Goal: Task Accomplishment & Management: Complete application form

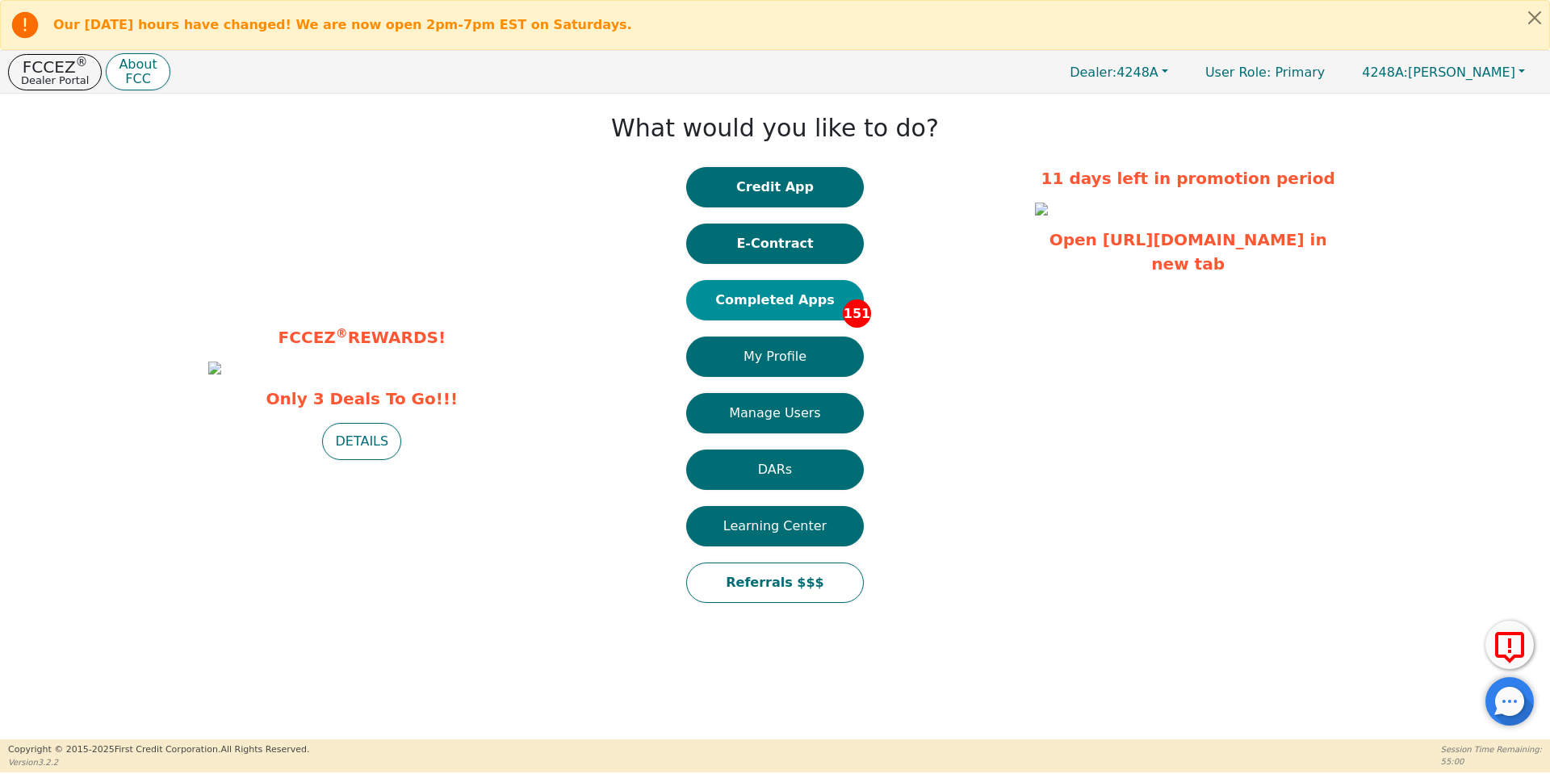
click at [799, 304] on button "Completed Apps 151" at bounding box center [775, 300] width 178 height 40
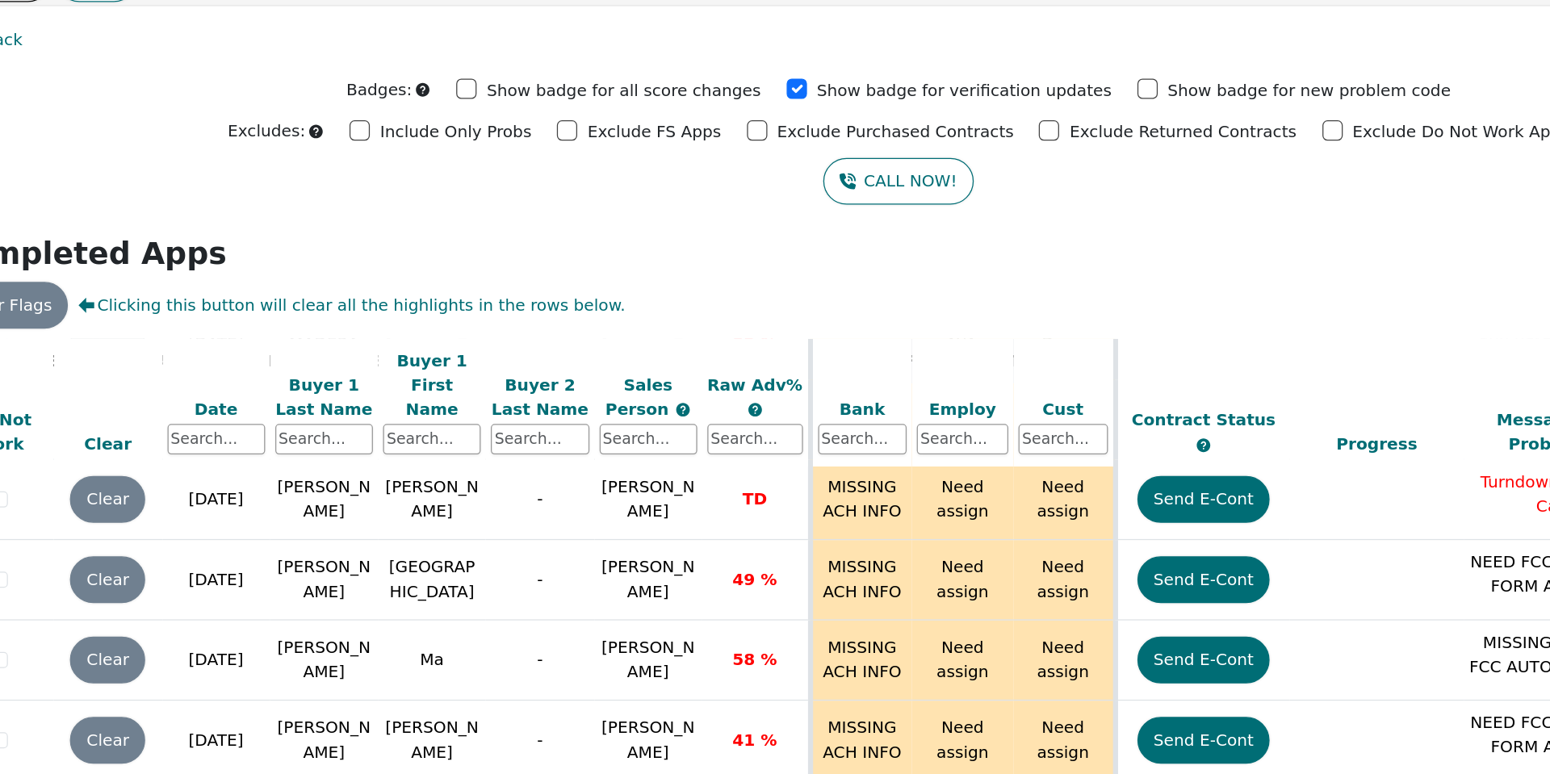
scroll to position [1836, 0]
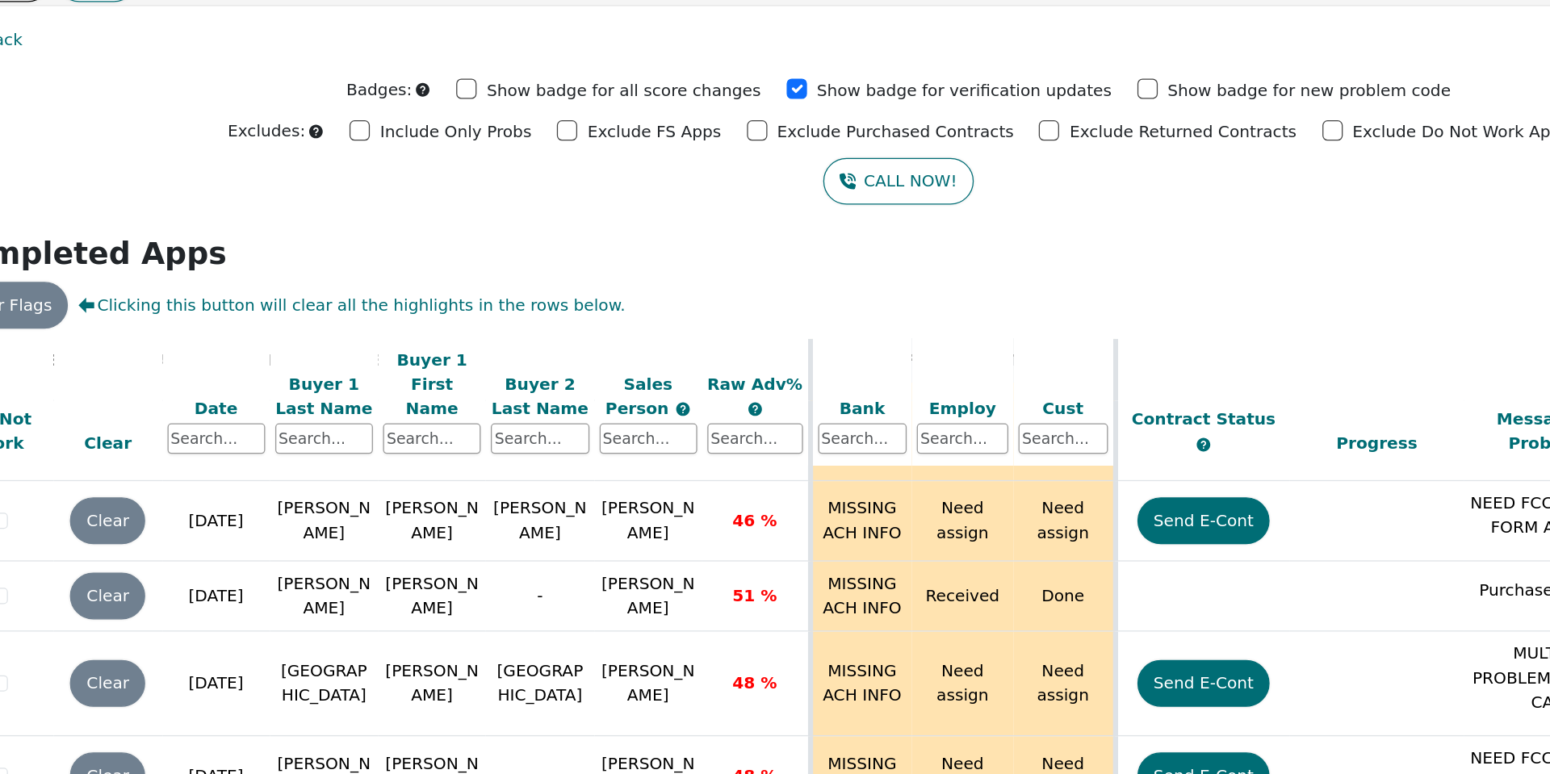
click at [296, 431] on th "Buyer 1 Last Name" at bounding box center [319, 408] width 86 height 103
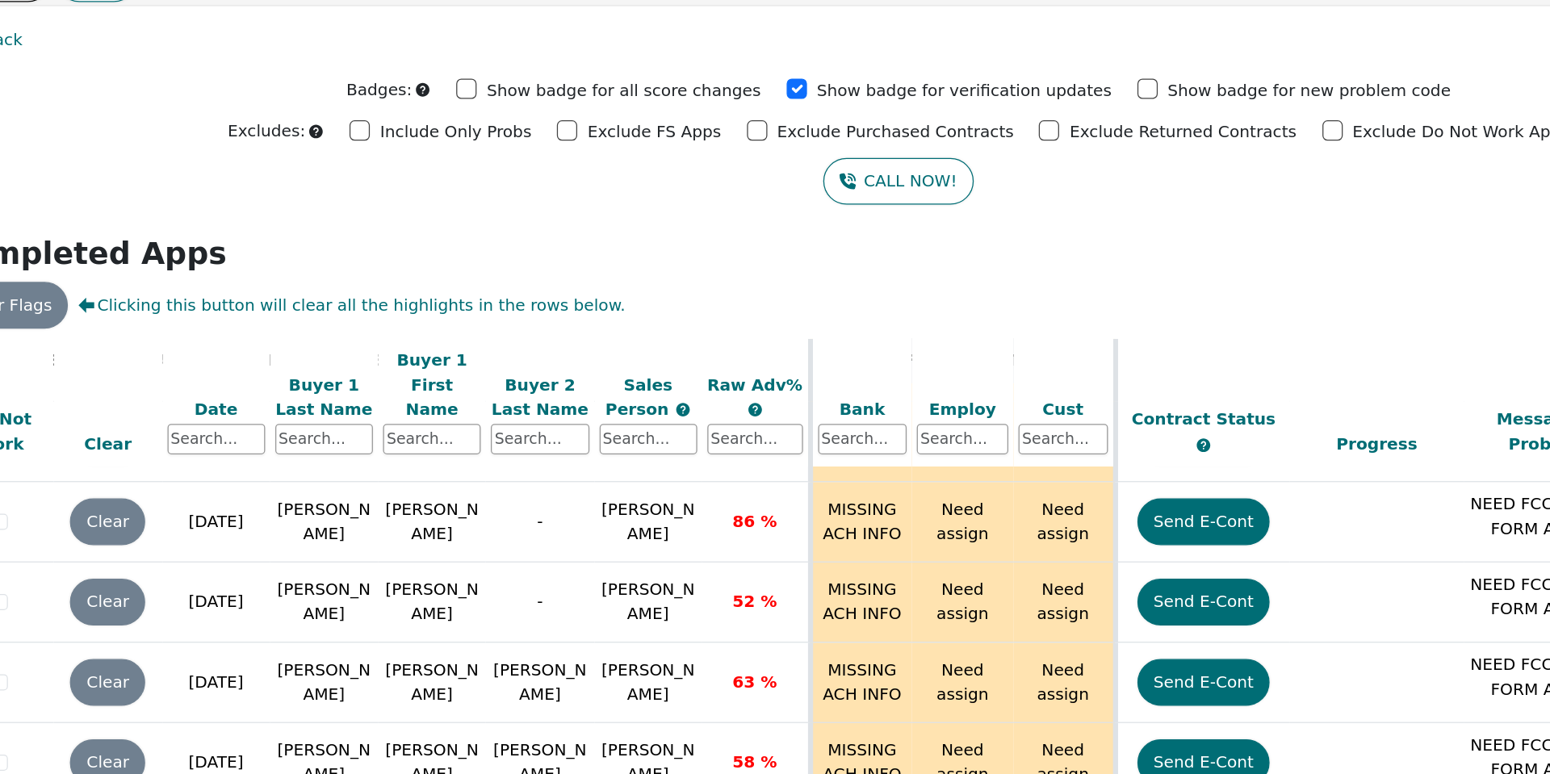
scroll to position [9297, 0]
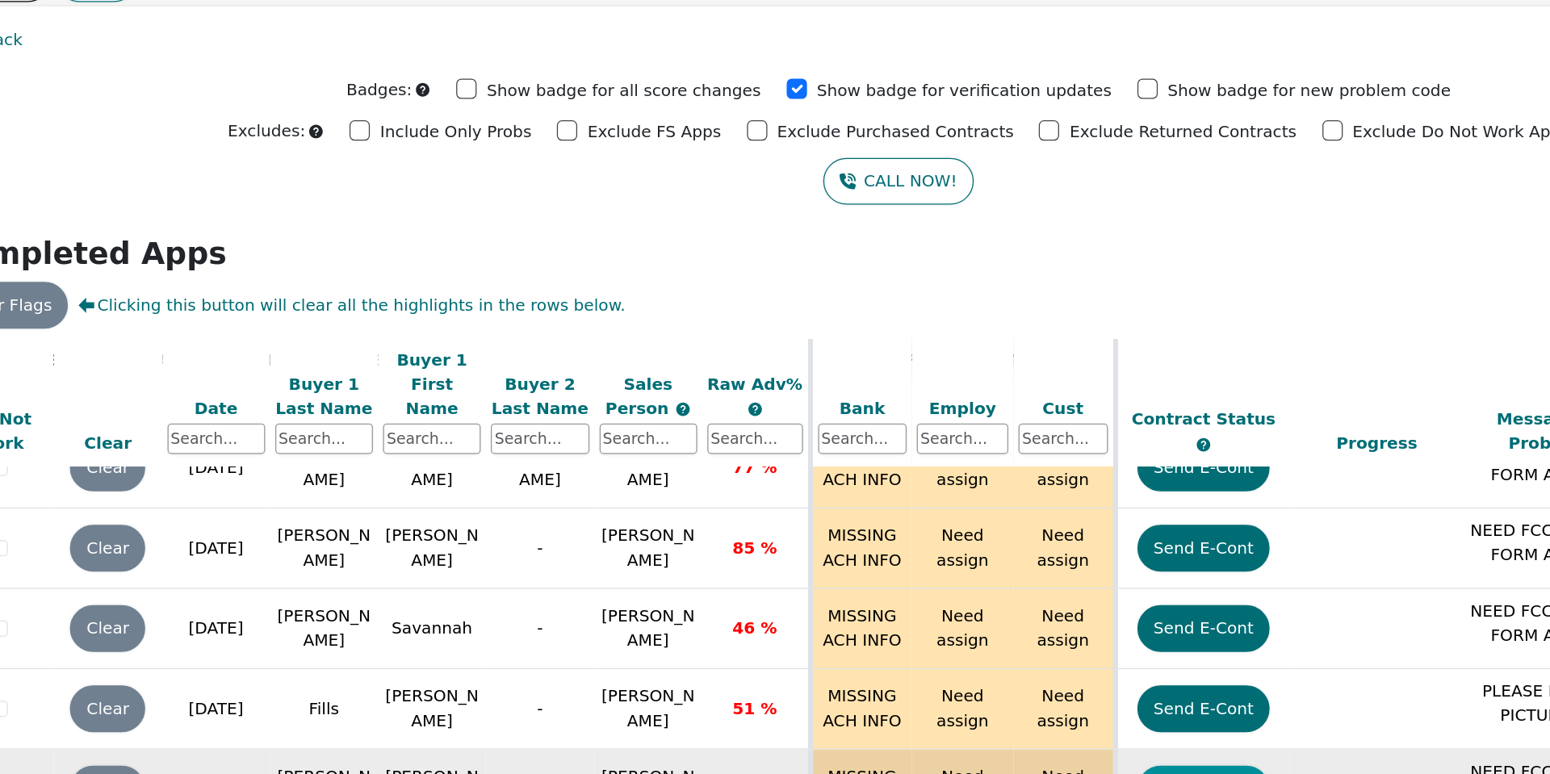
click at [998, 697] on button "Send E-Cont" at bounding box center [1018, 715] width 106 height 37
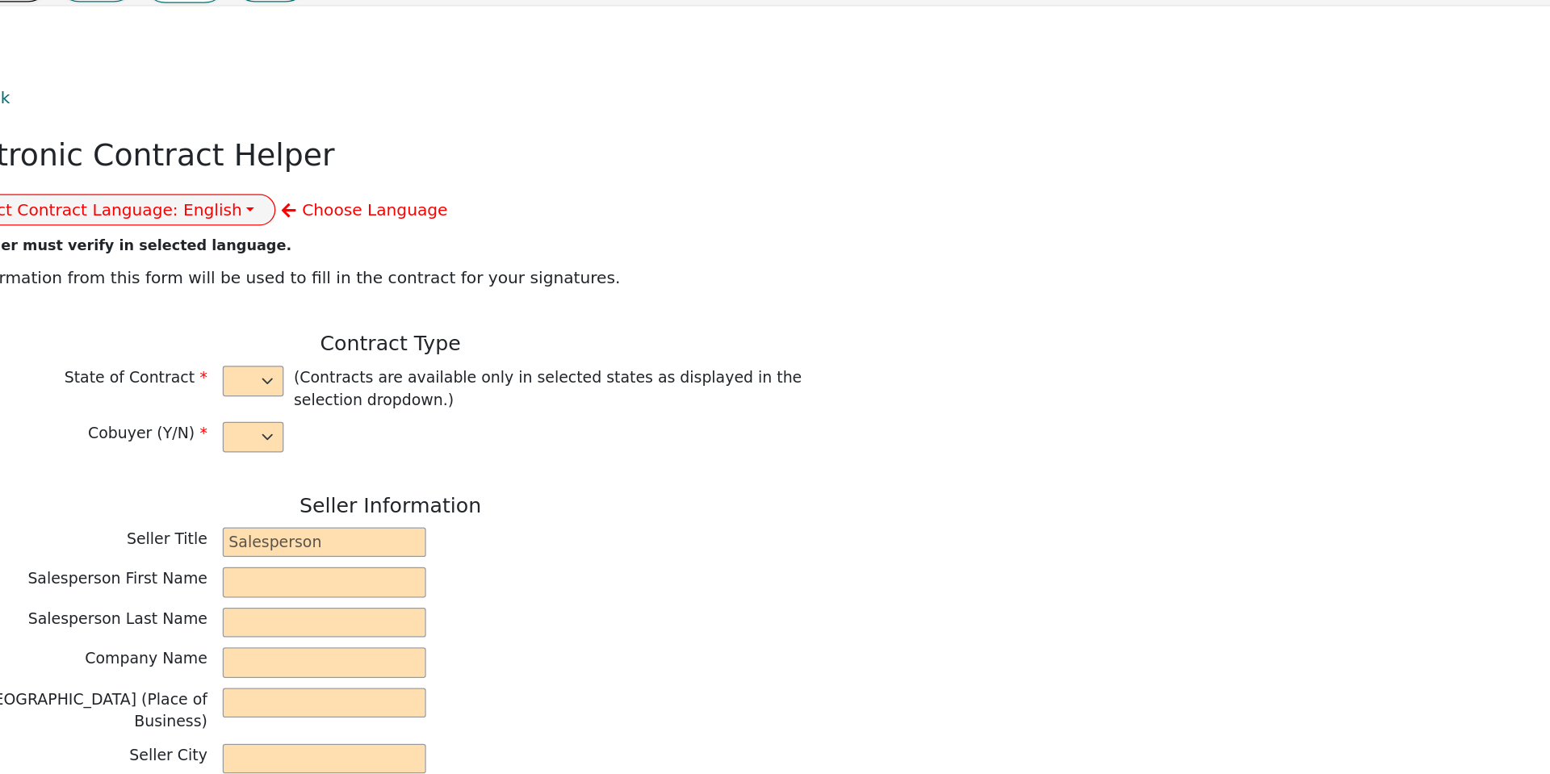
select select "n"
type input "owner"
type input "Ivonne"
type input "Madrid"
type input "AQUA REMACH LLC"
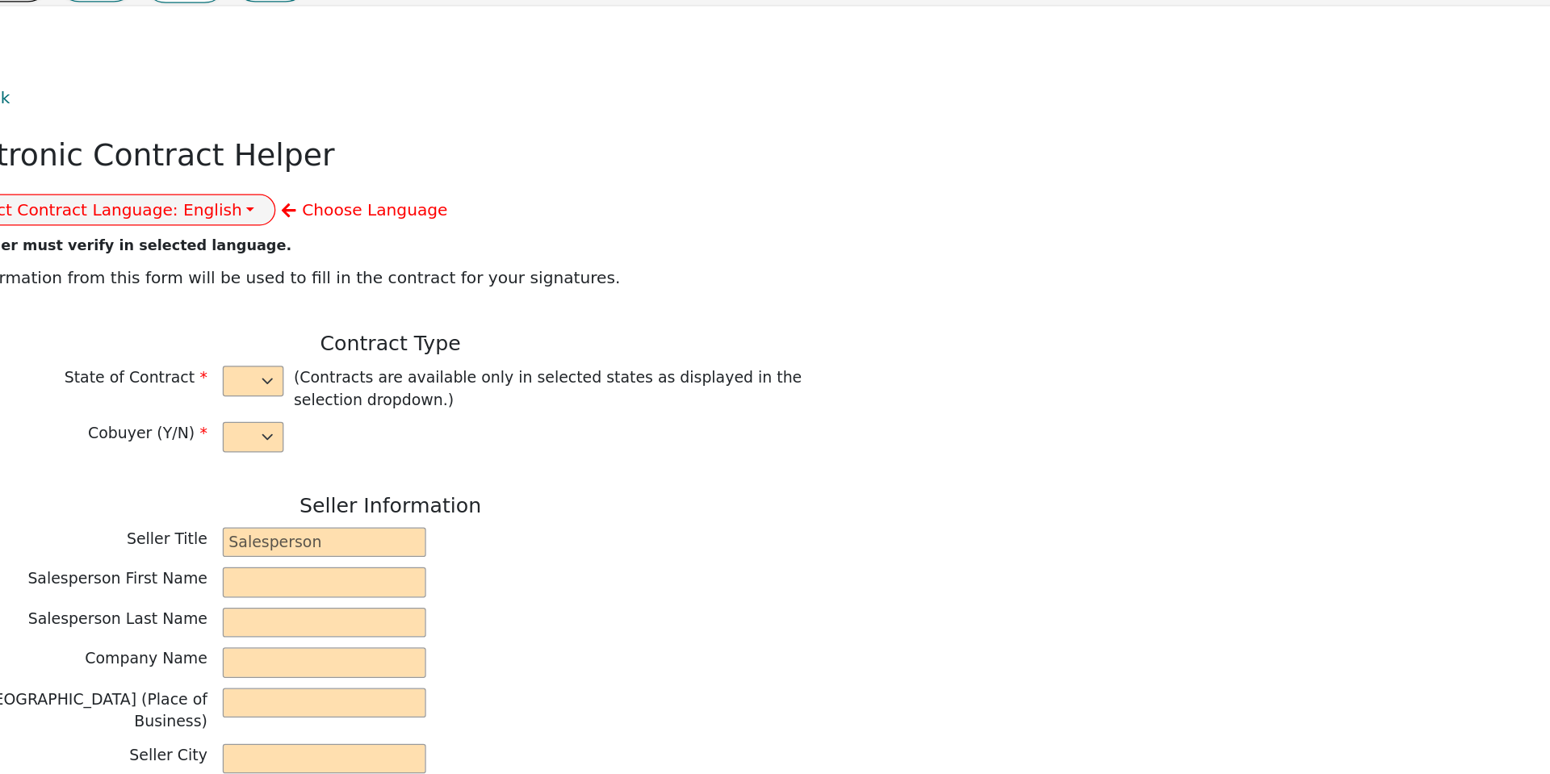
type input "13746 OFFICE PARK DR"
type input "HOUSTON"
select select "TX"
type input "77070"
type input "[PERSON_NAME]"
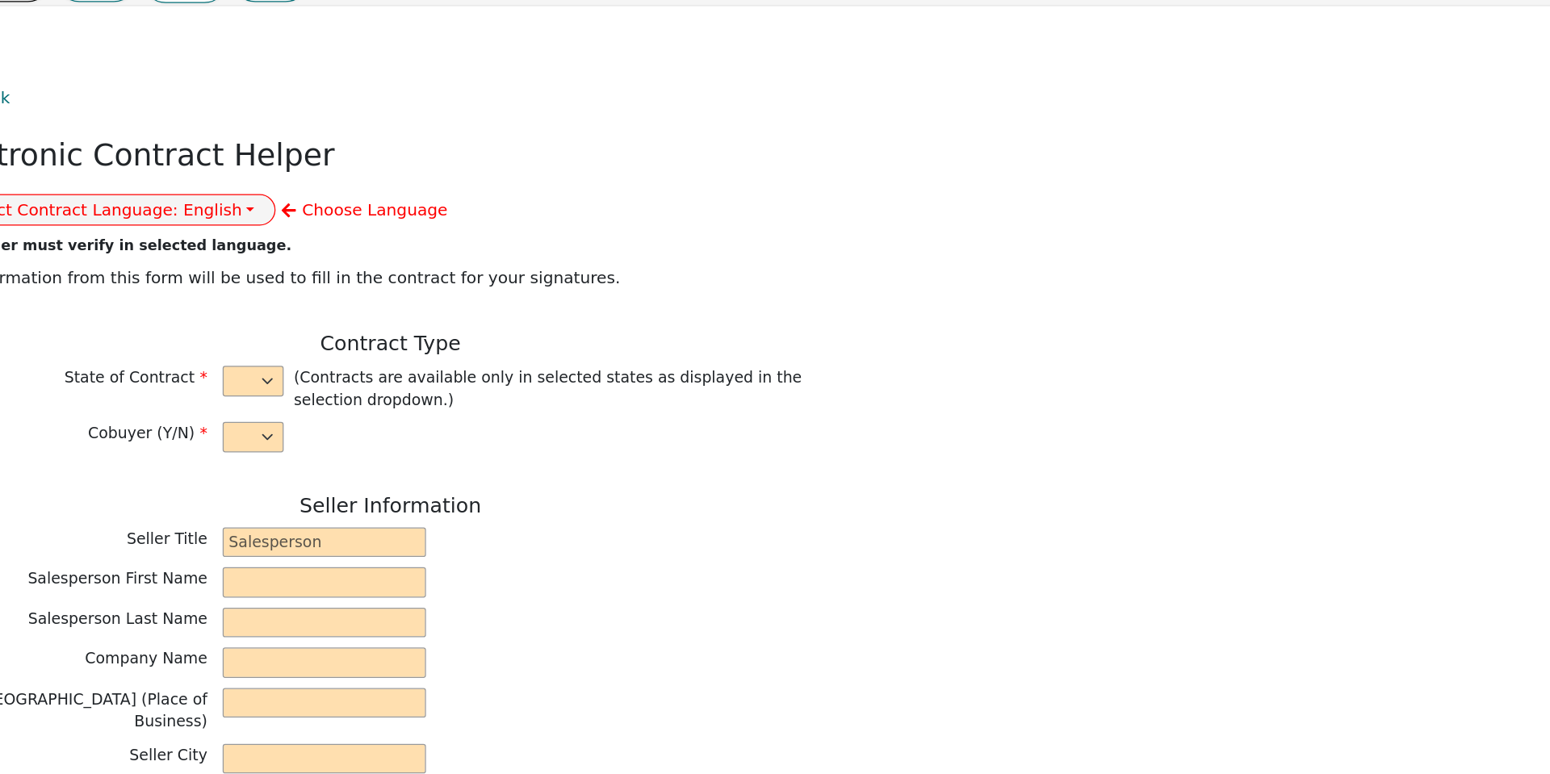
type input "[PERSON_NAME]"
type input "perezjimmy9812@icloud.com"
type input "305 RANCHO DEL CIELO LOOP"
type input "JARRELL"
select select "TX"
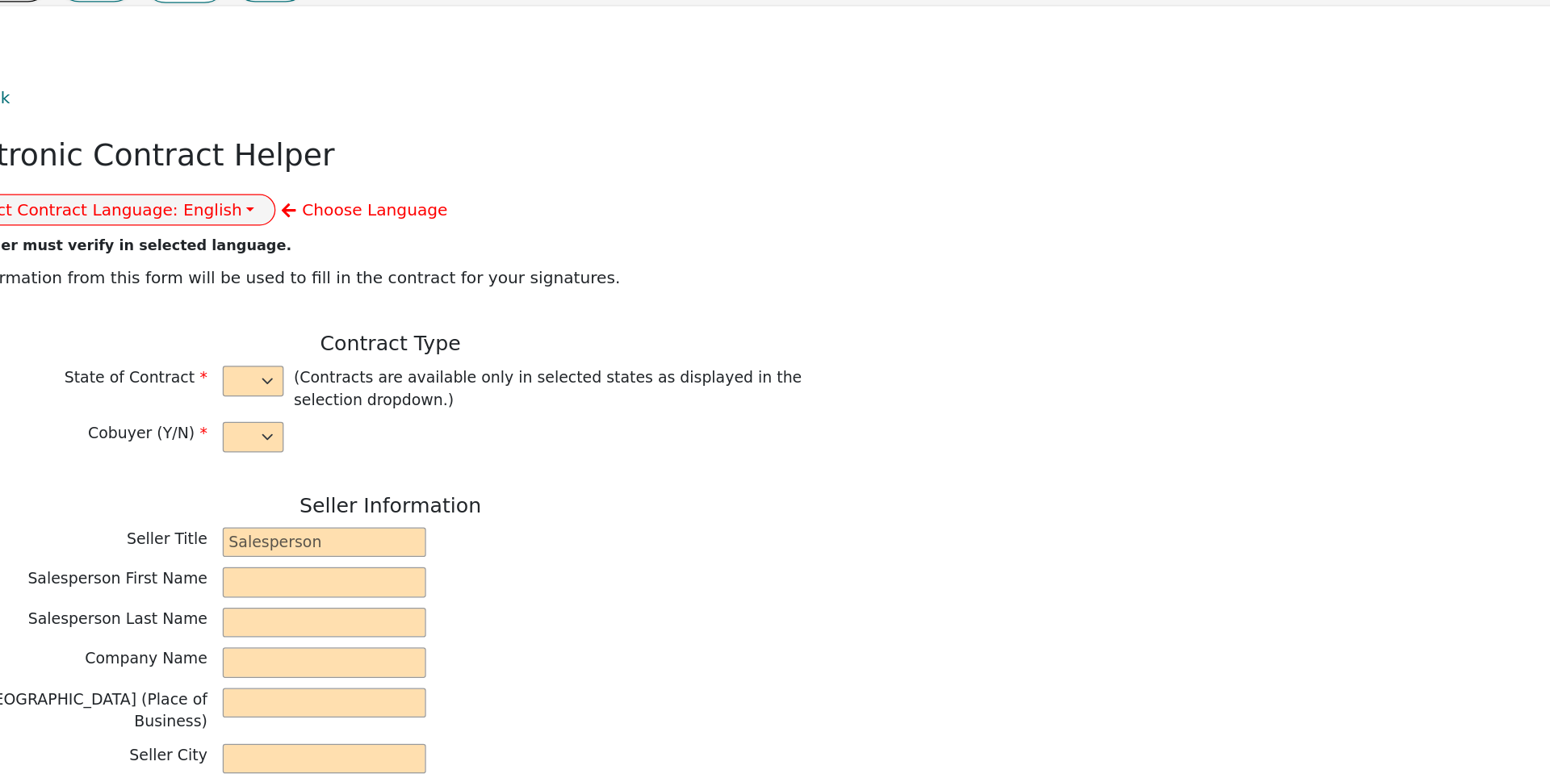
type input "76537"
type input "[DATE]"
type input "17.99"
type input "2025-10-17"
type input "60"
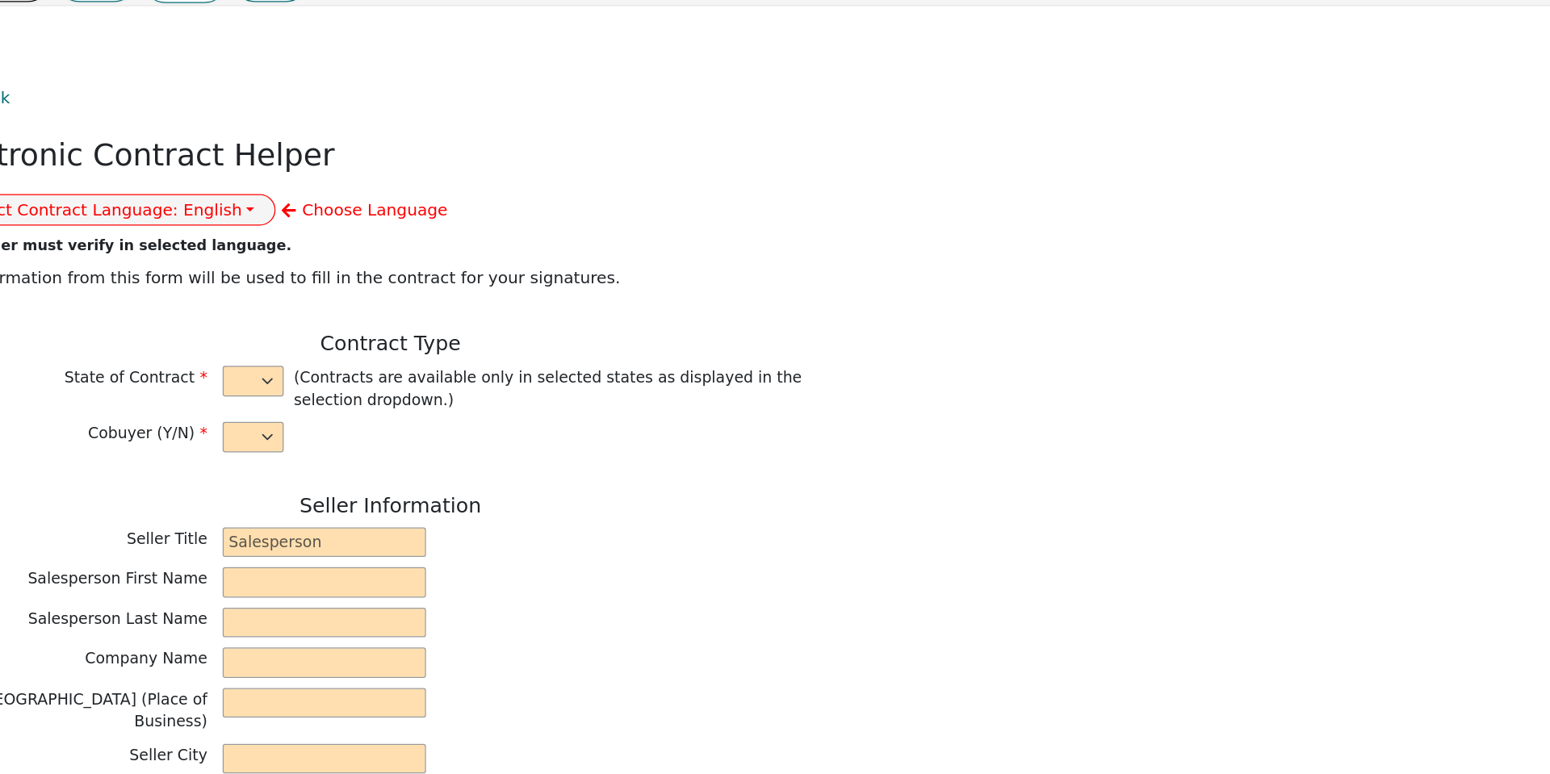
type input "0"
type input "7500.00"
type input "0.00"
type input "7500.00"
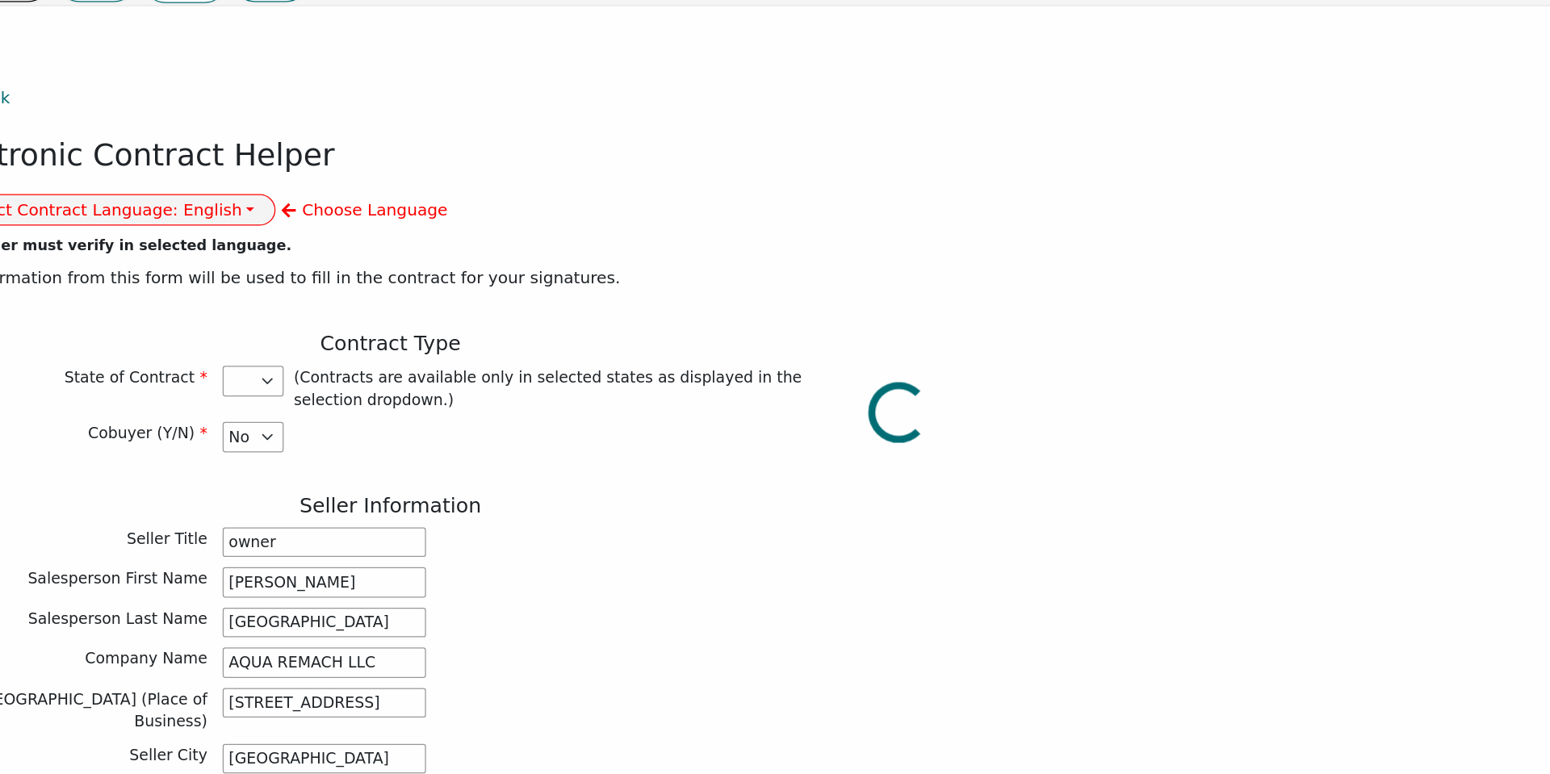
select select "TX"
click at [281, 243] on button "Select Contract Language: English" at bounding box center [148, 255] width 266 height 25
click at [143, 300] on link "Spanish" at bounding box center [79, 311] width 128 height 22
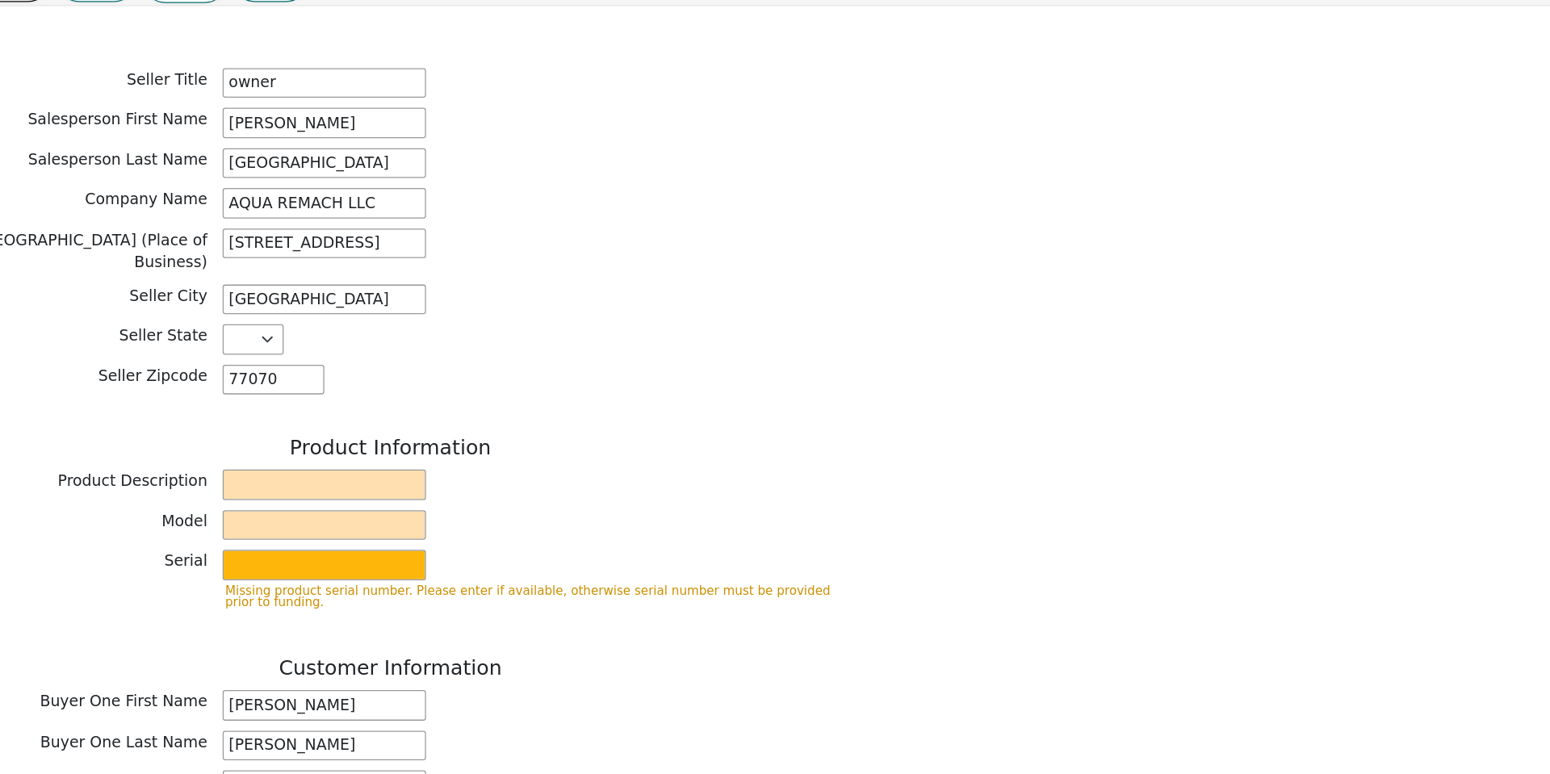
scroll to position [368, 0]
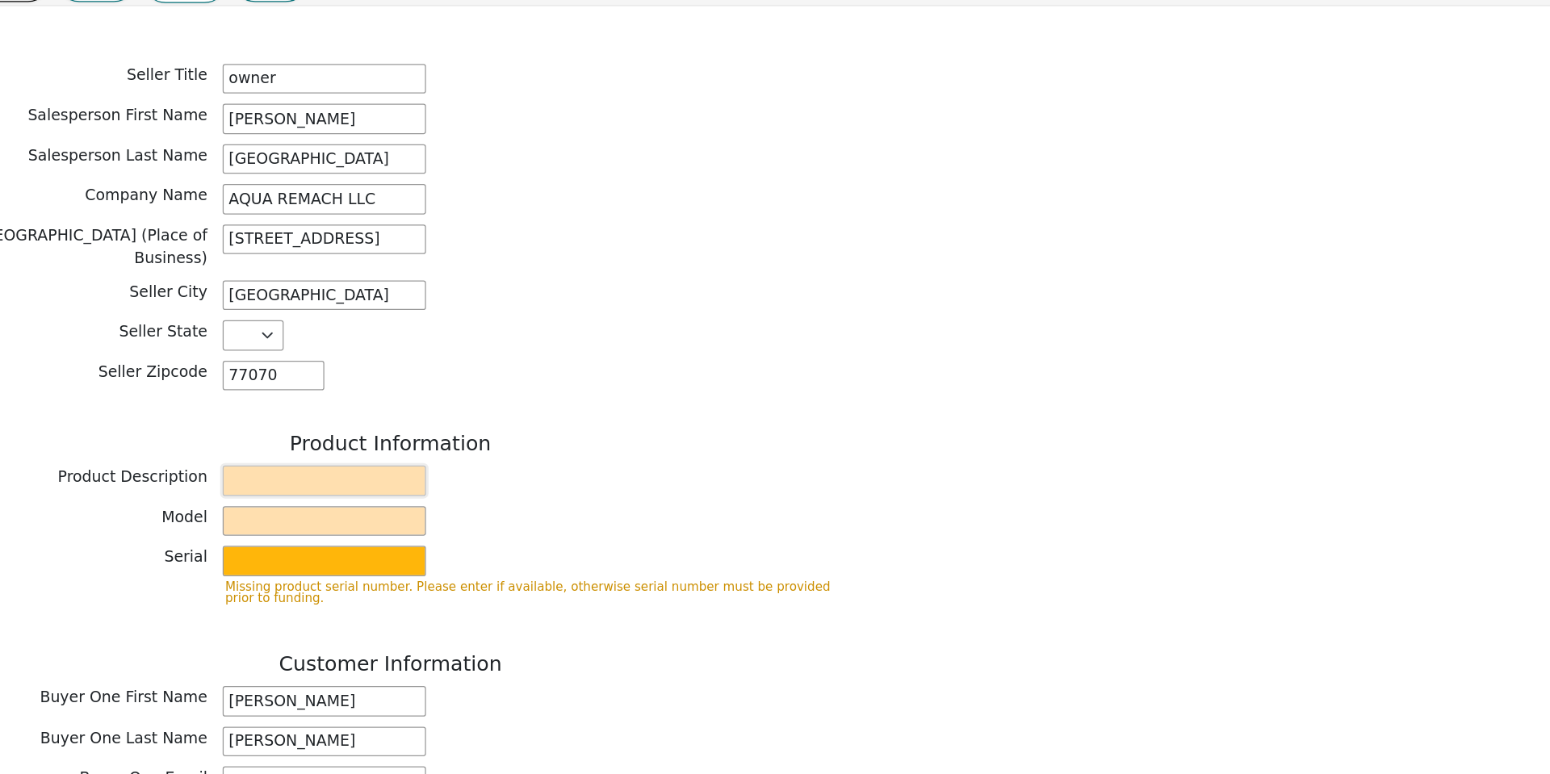
click at [261, 458] on input "text" at bounding box center [318, 470] width 161 height 24
type input "Water System"
click at [287, 491] on input "text" at bounding box center [318, 503] width 161 height 24
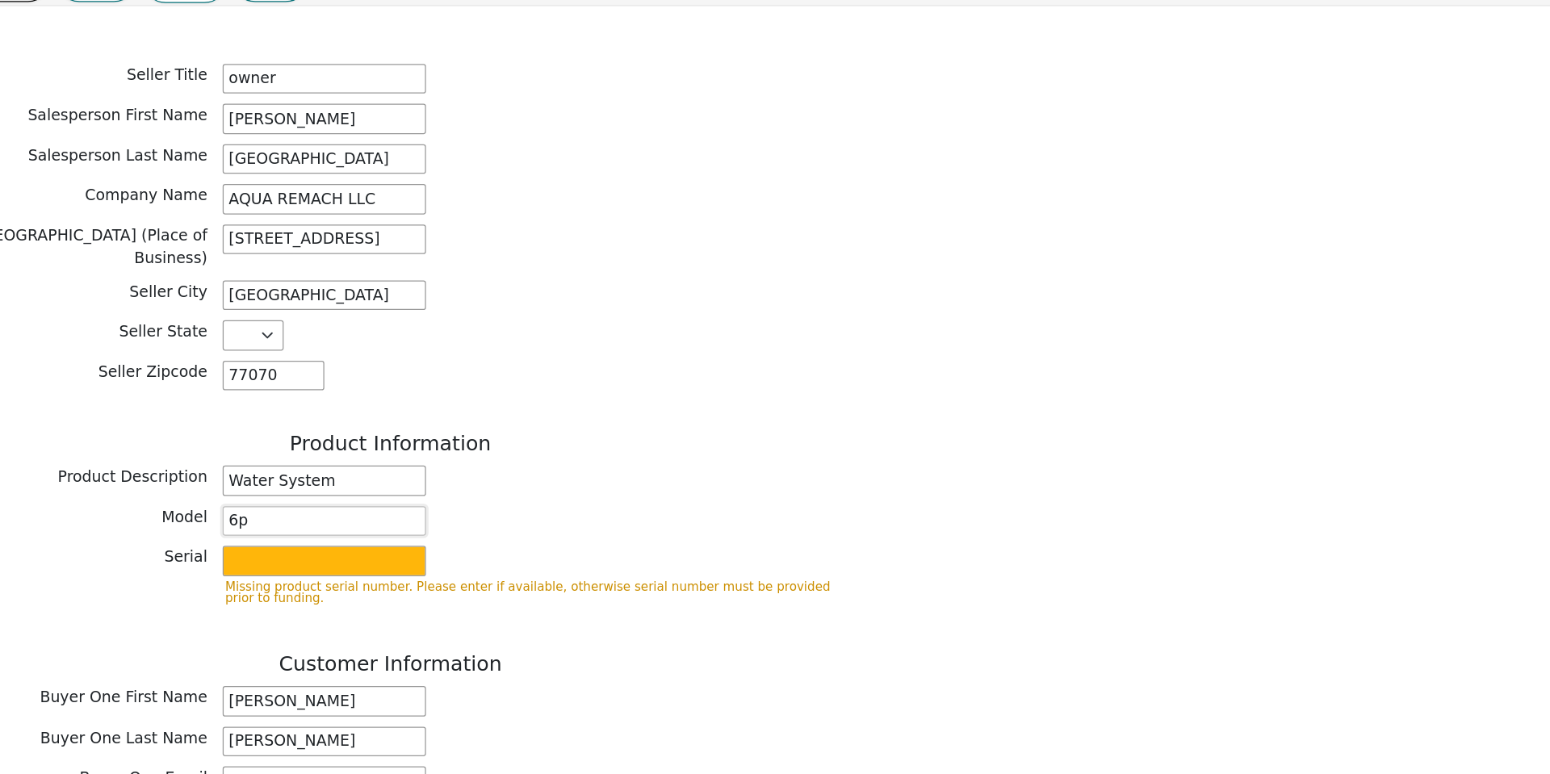
type input "6p"
click at [283, 522] on input "text" at bounding box center [318, 534] width 161 height 24
click at [273, 522] on input "text" at bounding box center [318, 534] width 161 height 24
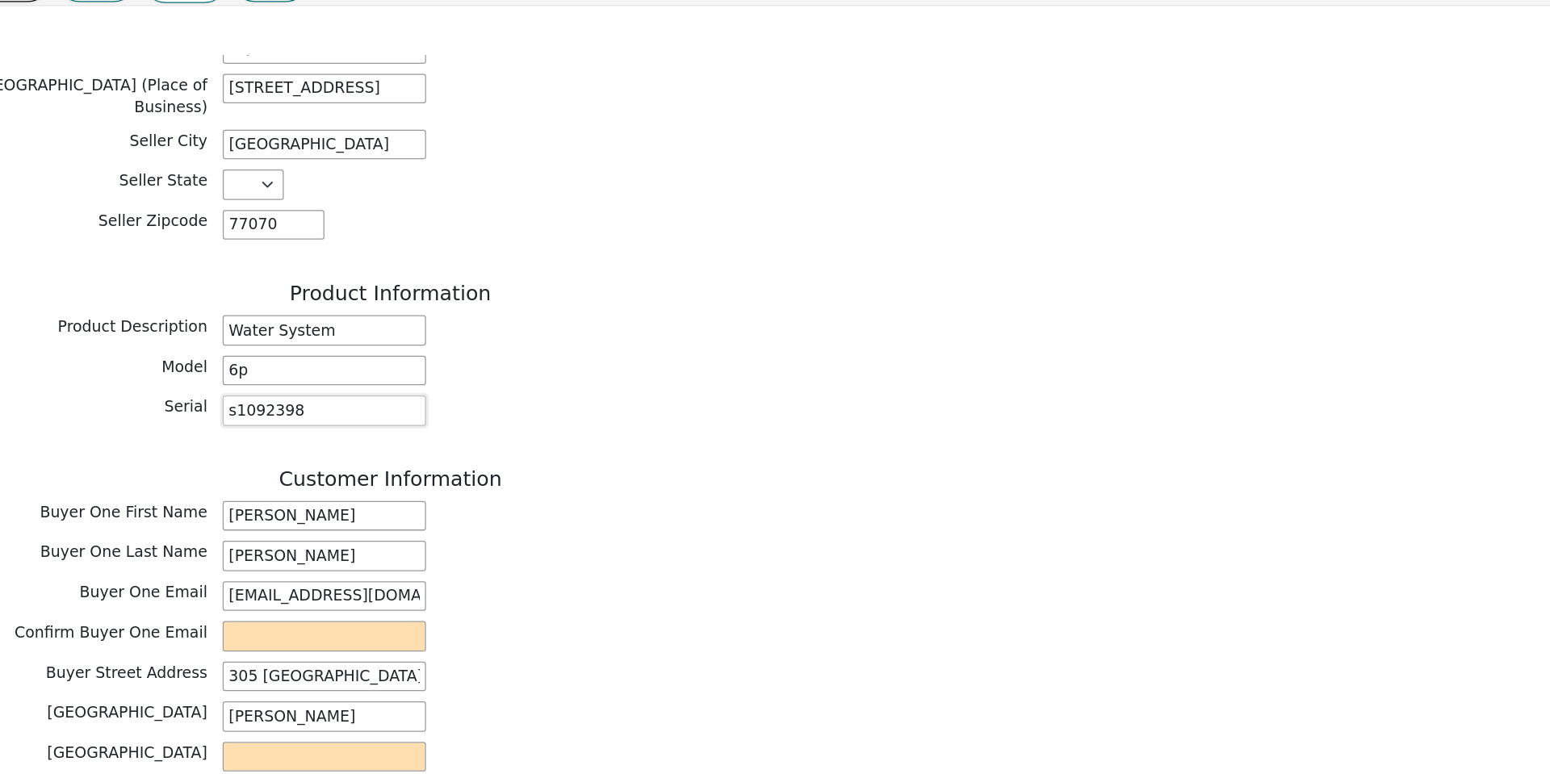
scroll to position [491, 0]
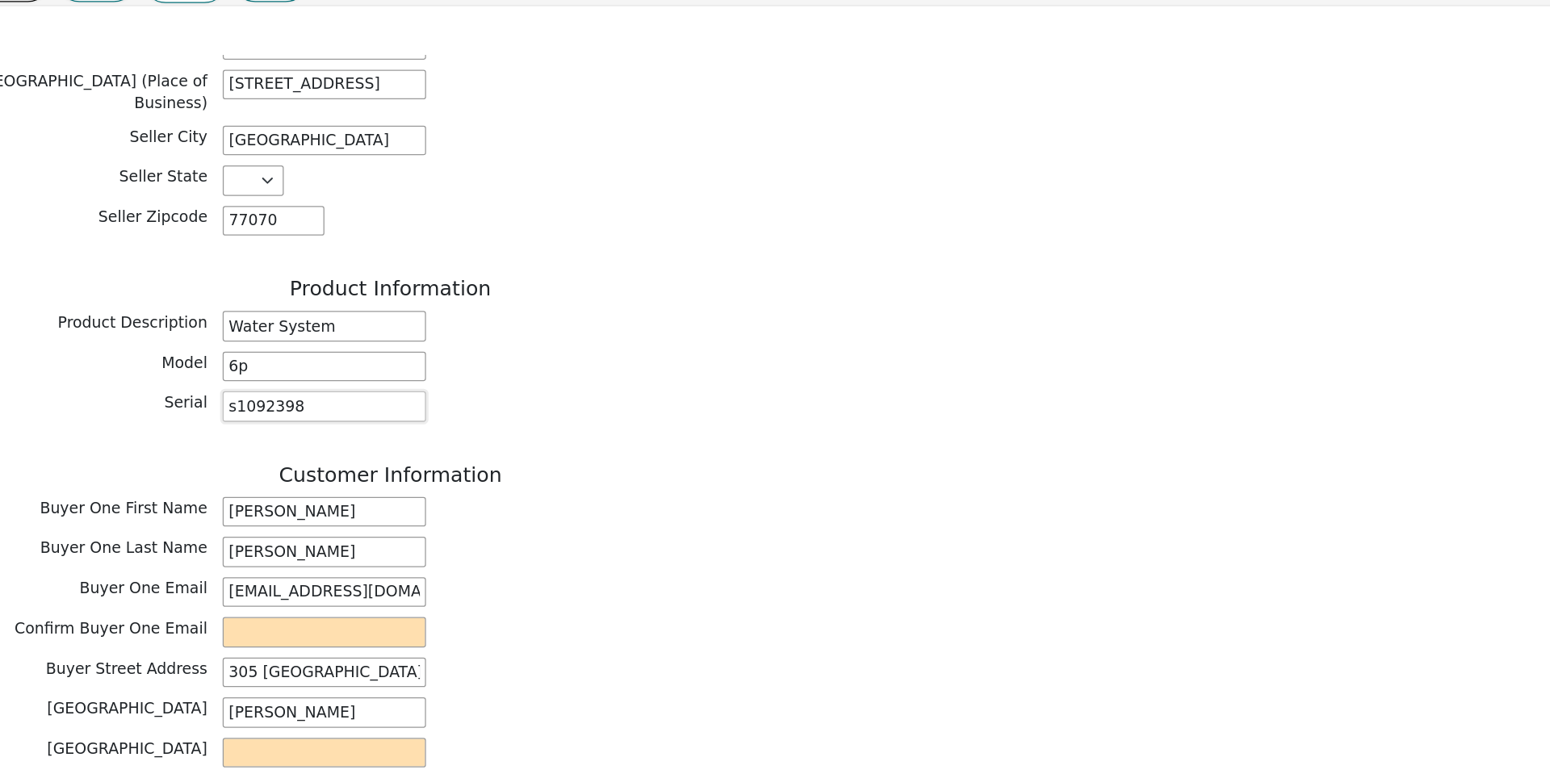
type input "s1092398"
click at [257, 579] on input "email" at bounding box center [318, 591] width 161 height 24
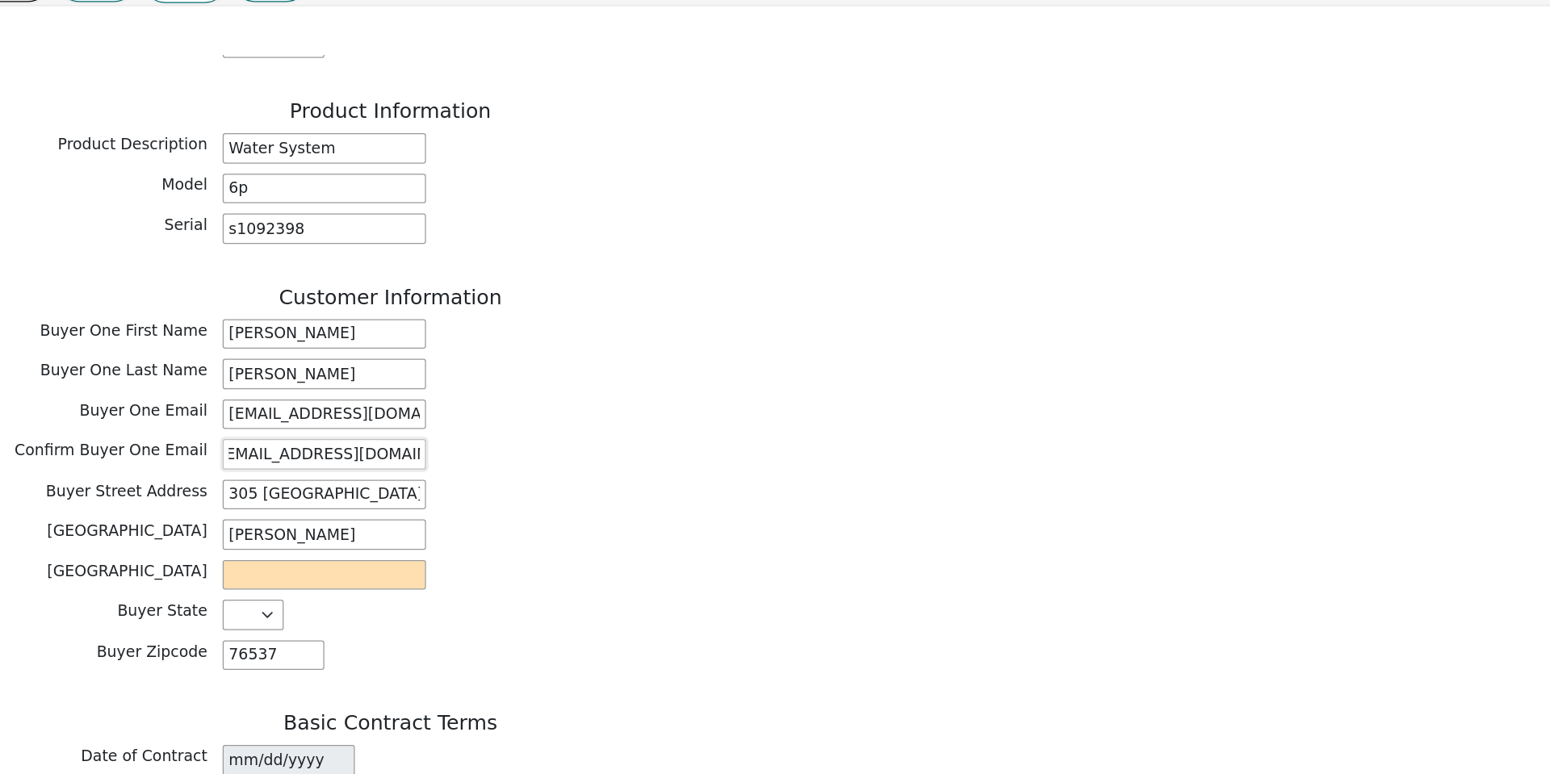
scroll to position [636, 0]
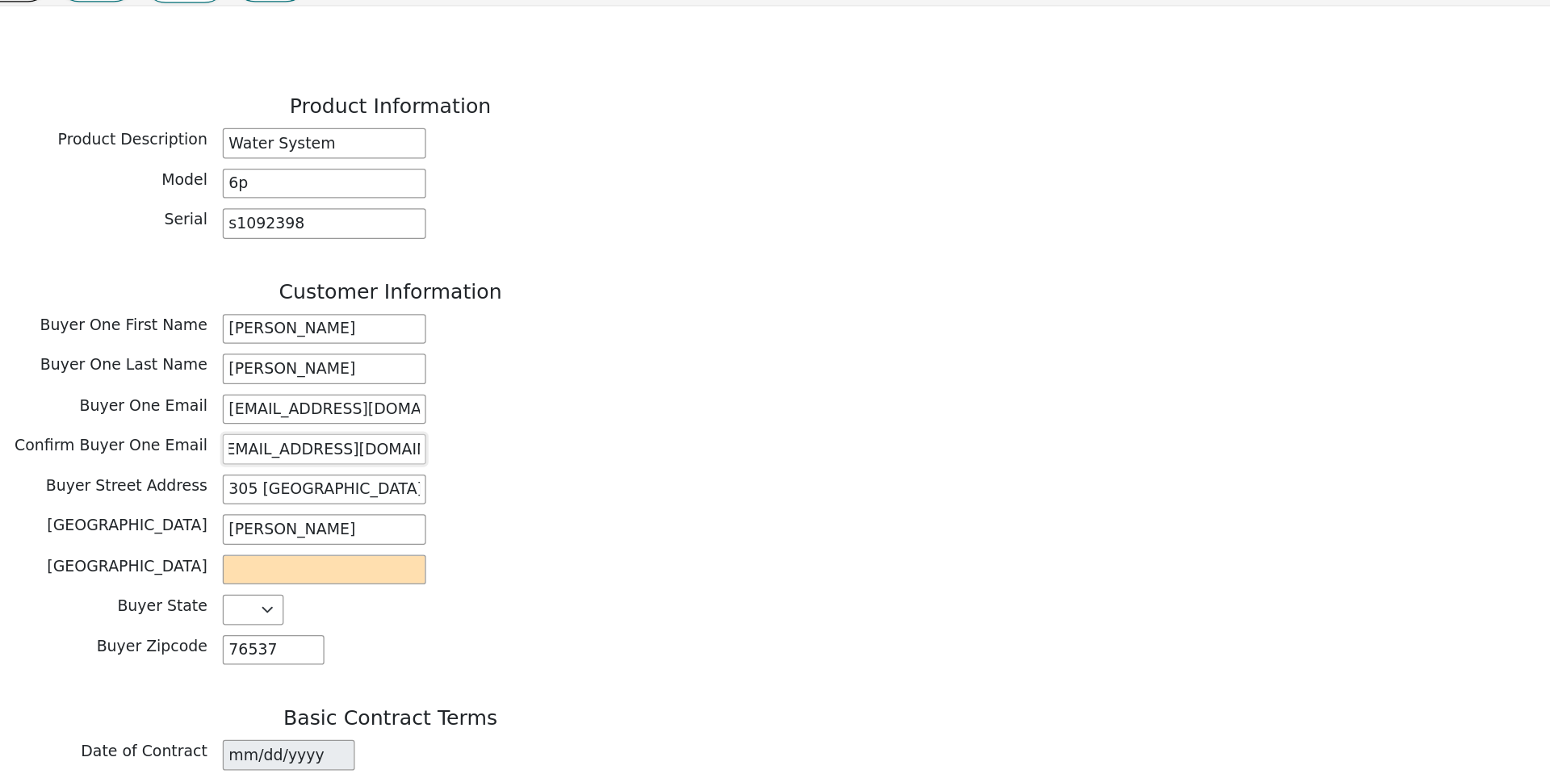
type input "perezjimmy9812@icloud.com"
click at [258, 529] on input "text" at bounding box center [318, 541] width 161 height 24
type input "austin"
click at [423, 593] on div "Buyer Zipcode 76537" at bounding box center [371, 605] width 726 height 24
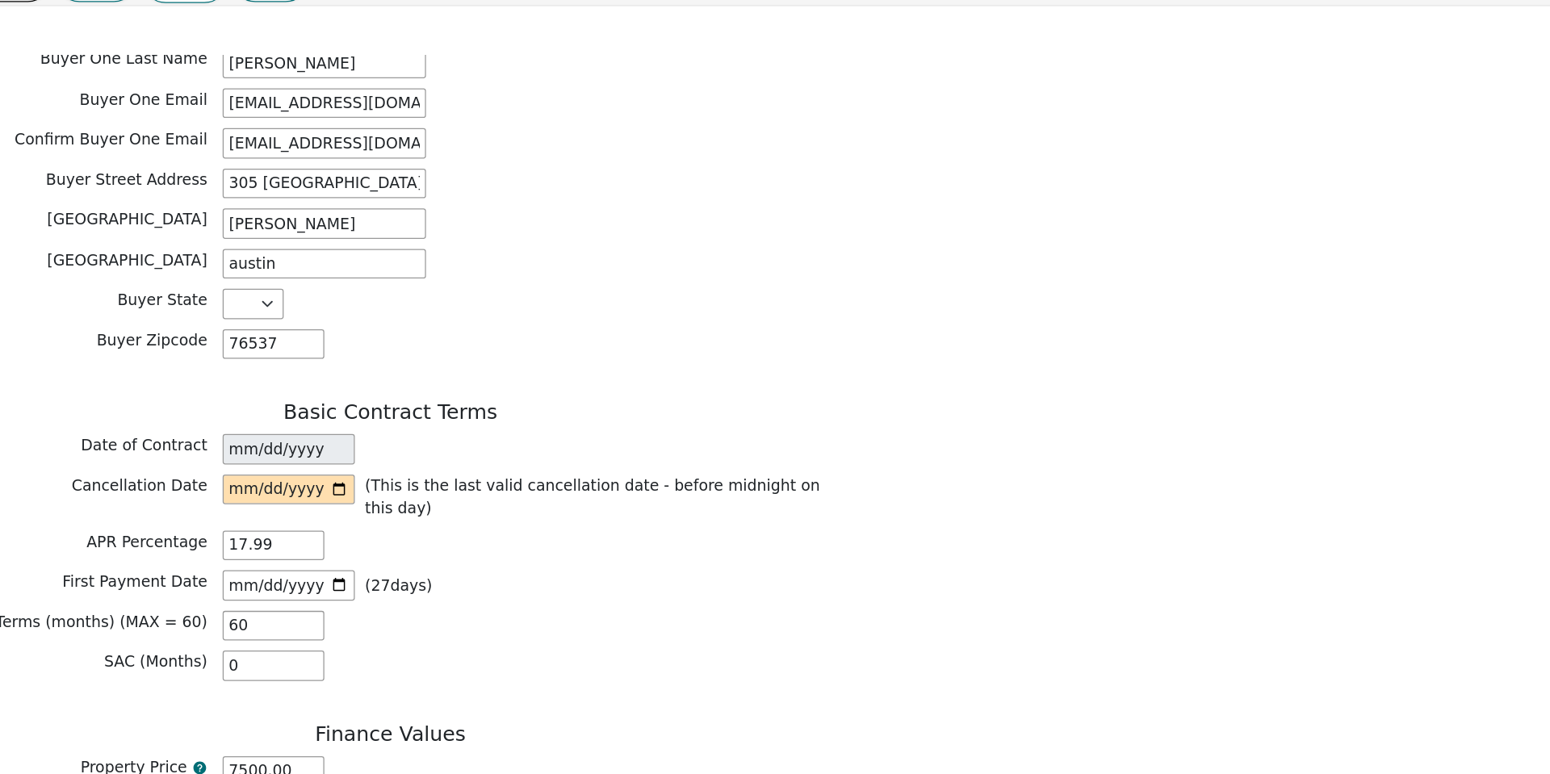
scroll to position [884, 0]
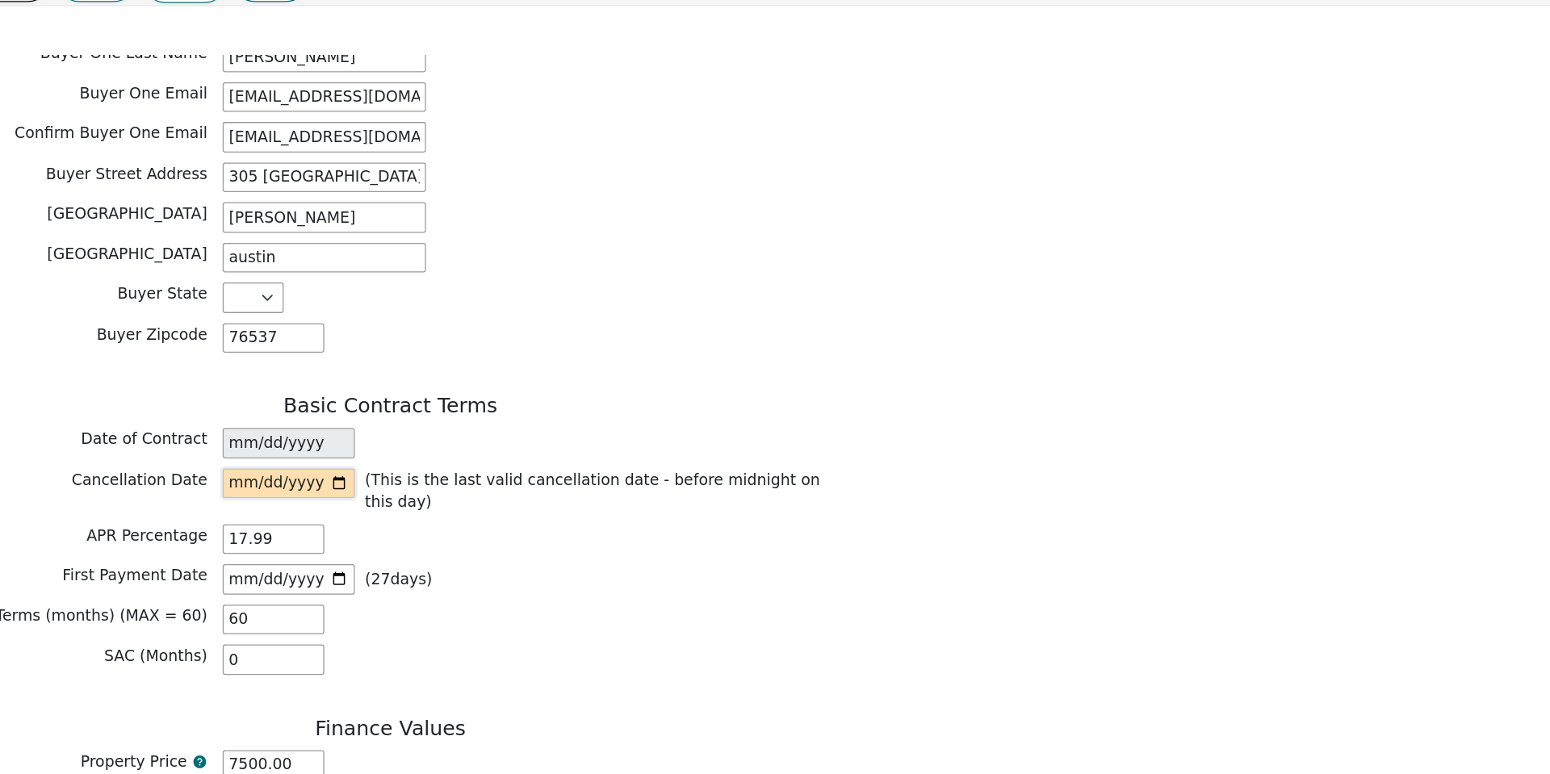
click at [330, 461] on input "date" at bounding box center [290, 473] width 105 height 24
type input "2025-09-24"
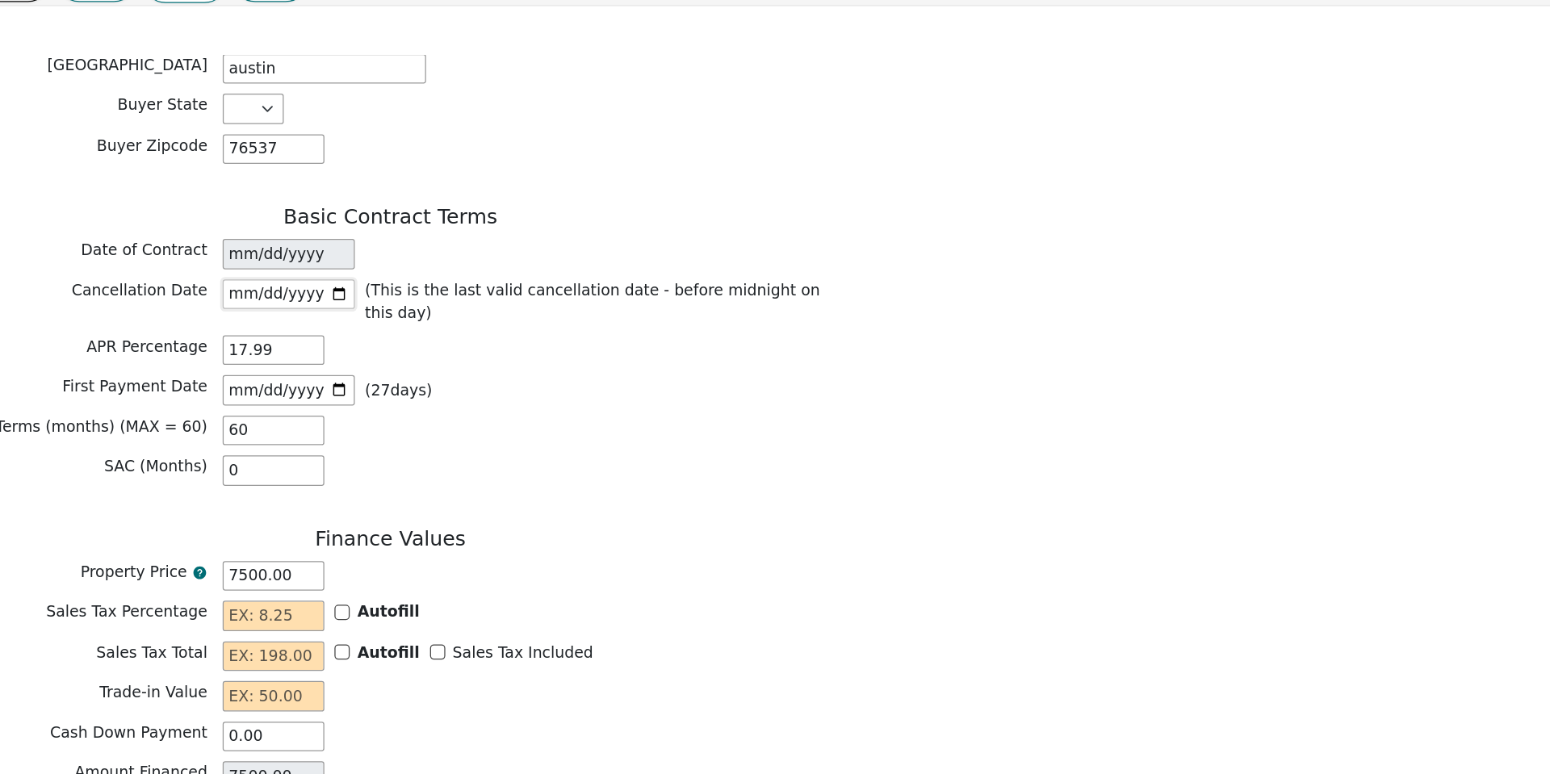
scroll to position [1107, 0]
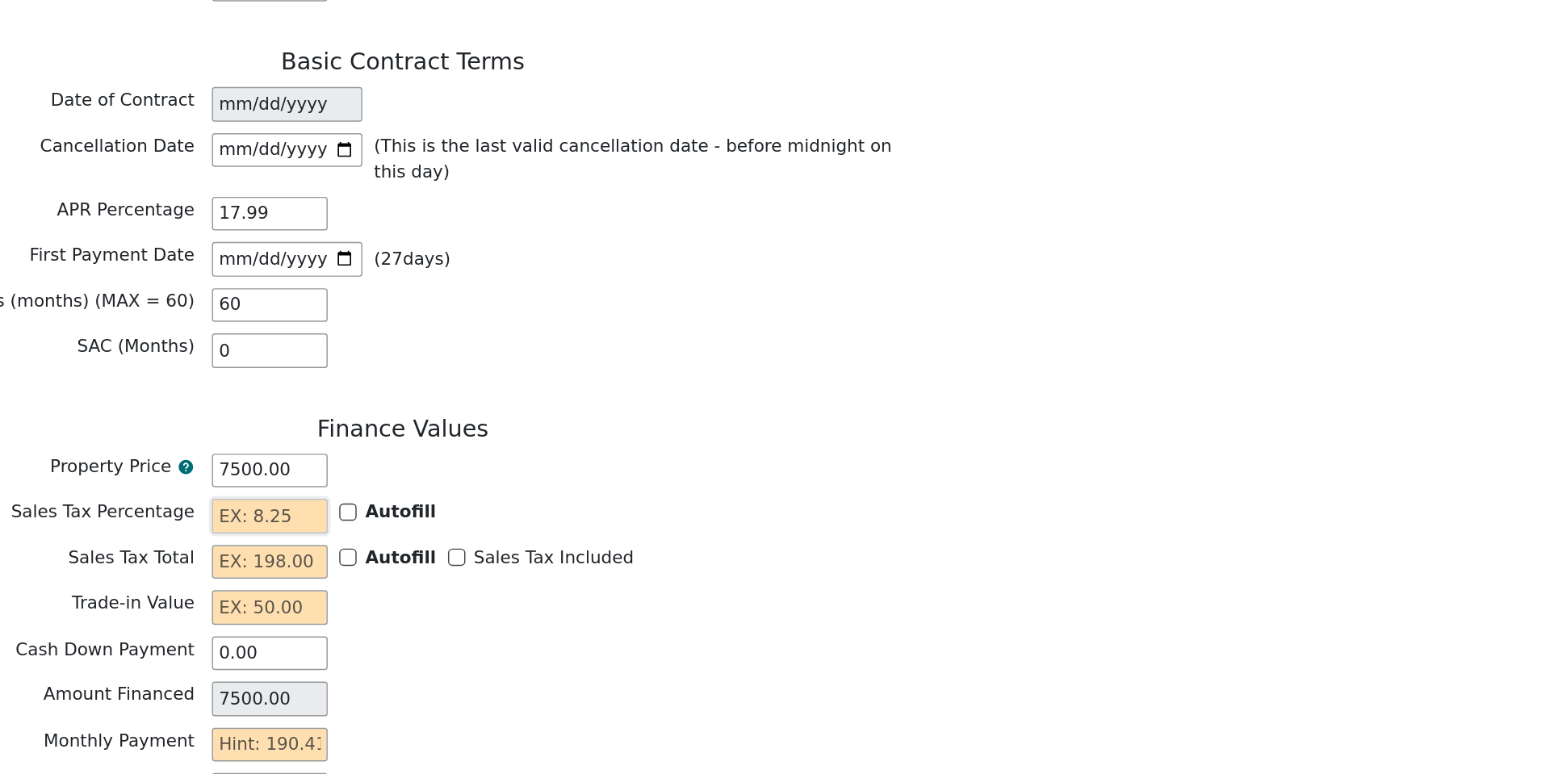
click at [256, 492] on input "text" at bounding box center [278, 504] width 81 height 24
click at [249, 525] on input "text" at bounding box center [278, 537] width 81 height 24
type input "0.00"
click at [245, 556] on input "text" at bounding box center [278, 568] width 81 height 24
type input "0.00"
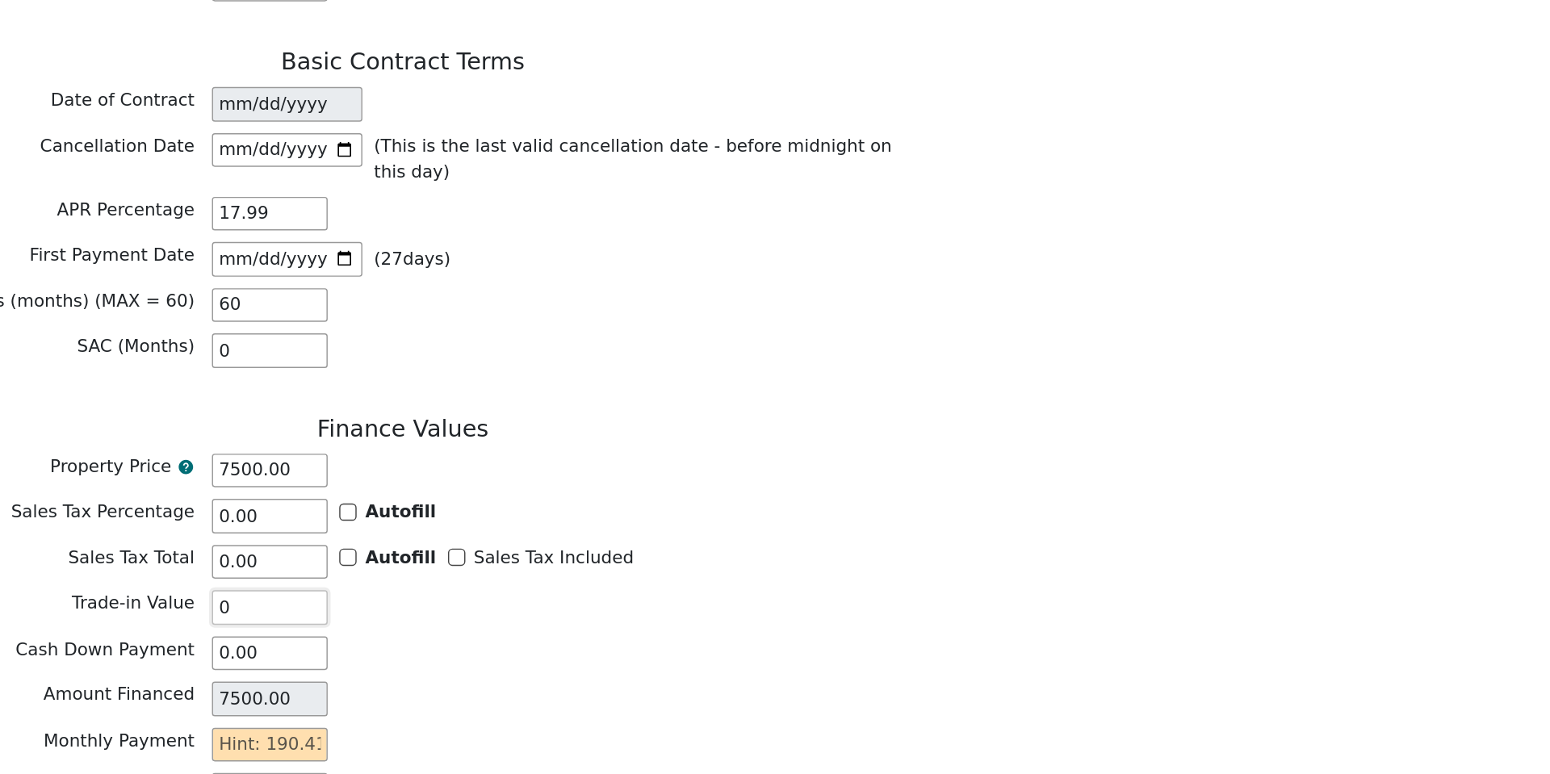
scroll to position [0, 0]
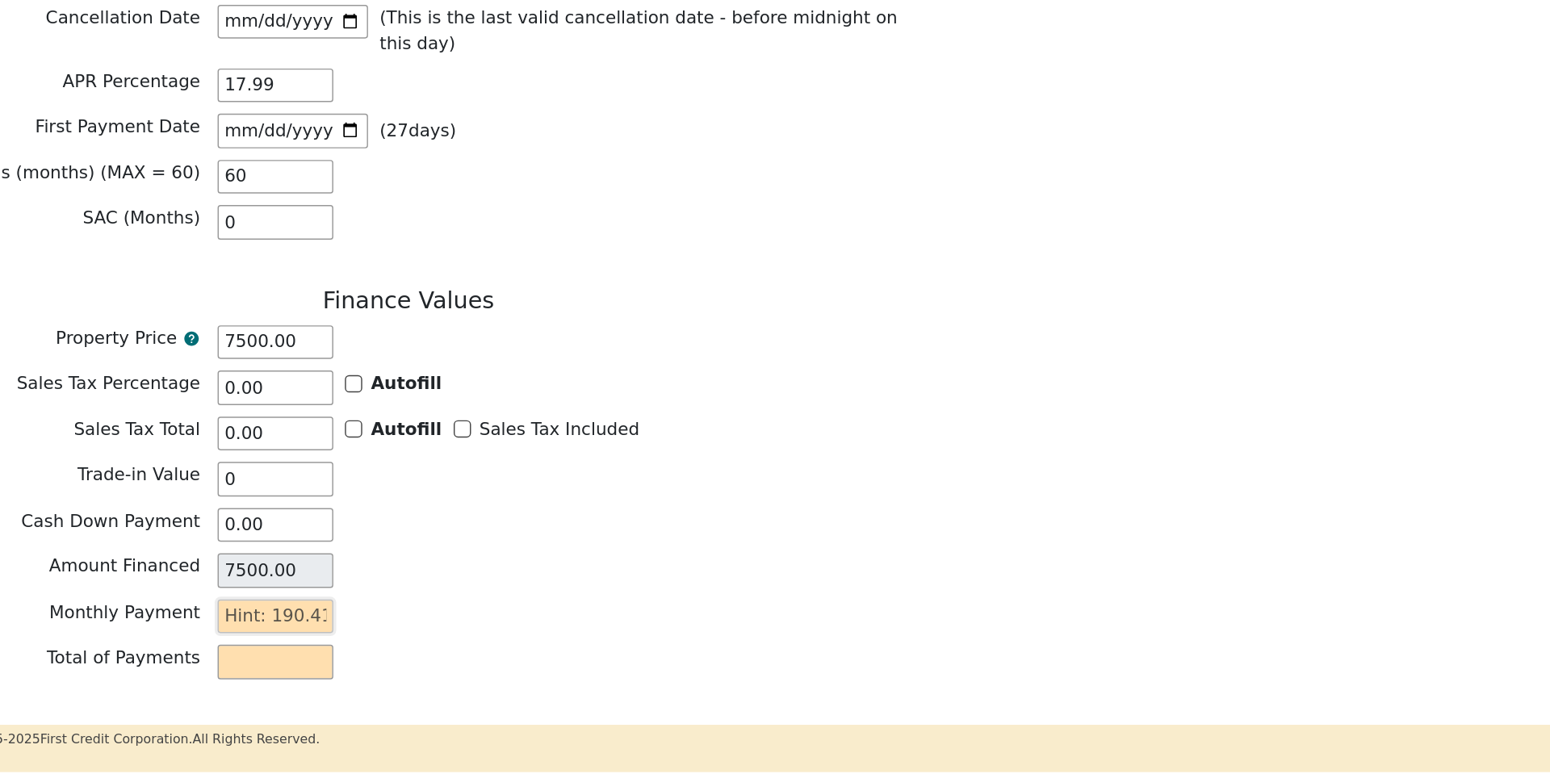
type input "0.00"
click at [242, 652] on input "text" at bounding box center [278, 664] width 81 height 24
type input "1"
type input "60.00"
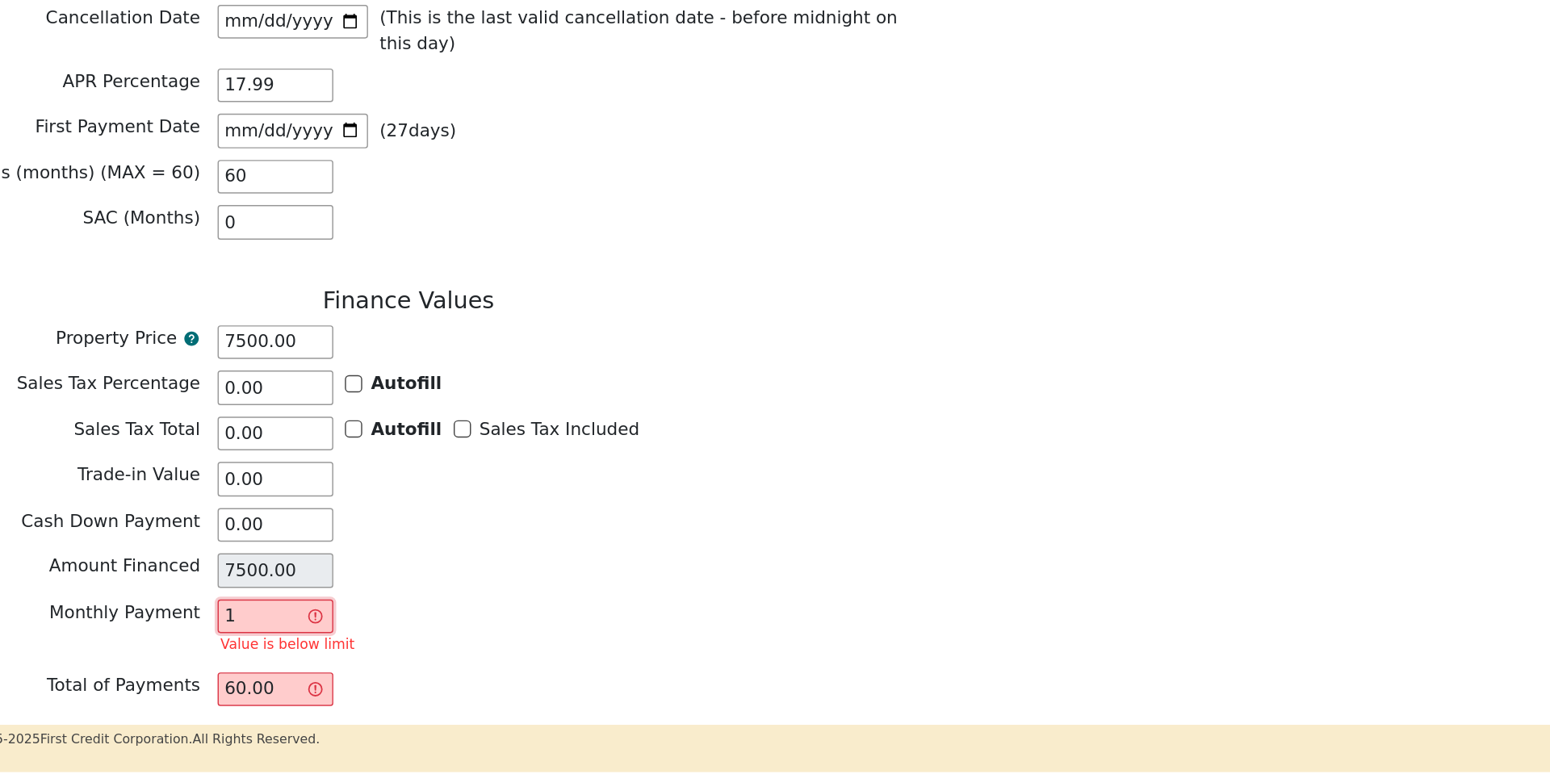
type input "19"
type input "1140.00"
type input "190"
type input "11400.00"
type input "190.4"
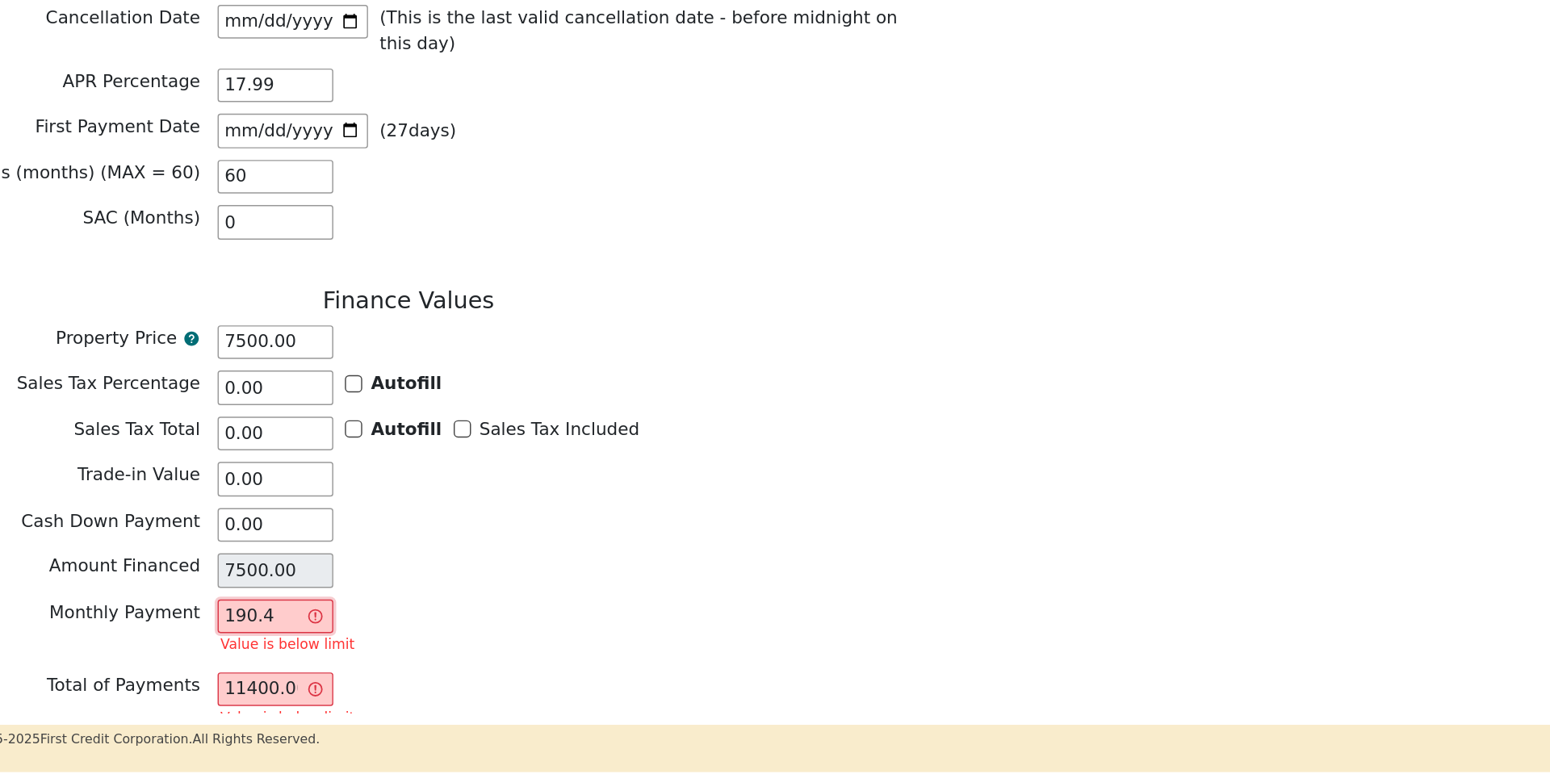
type input "11424.00"
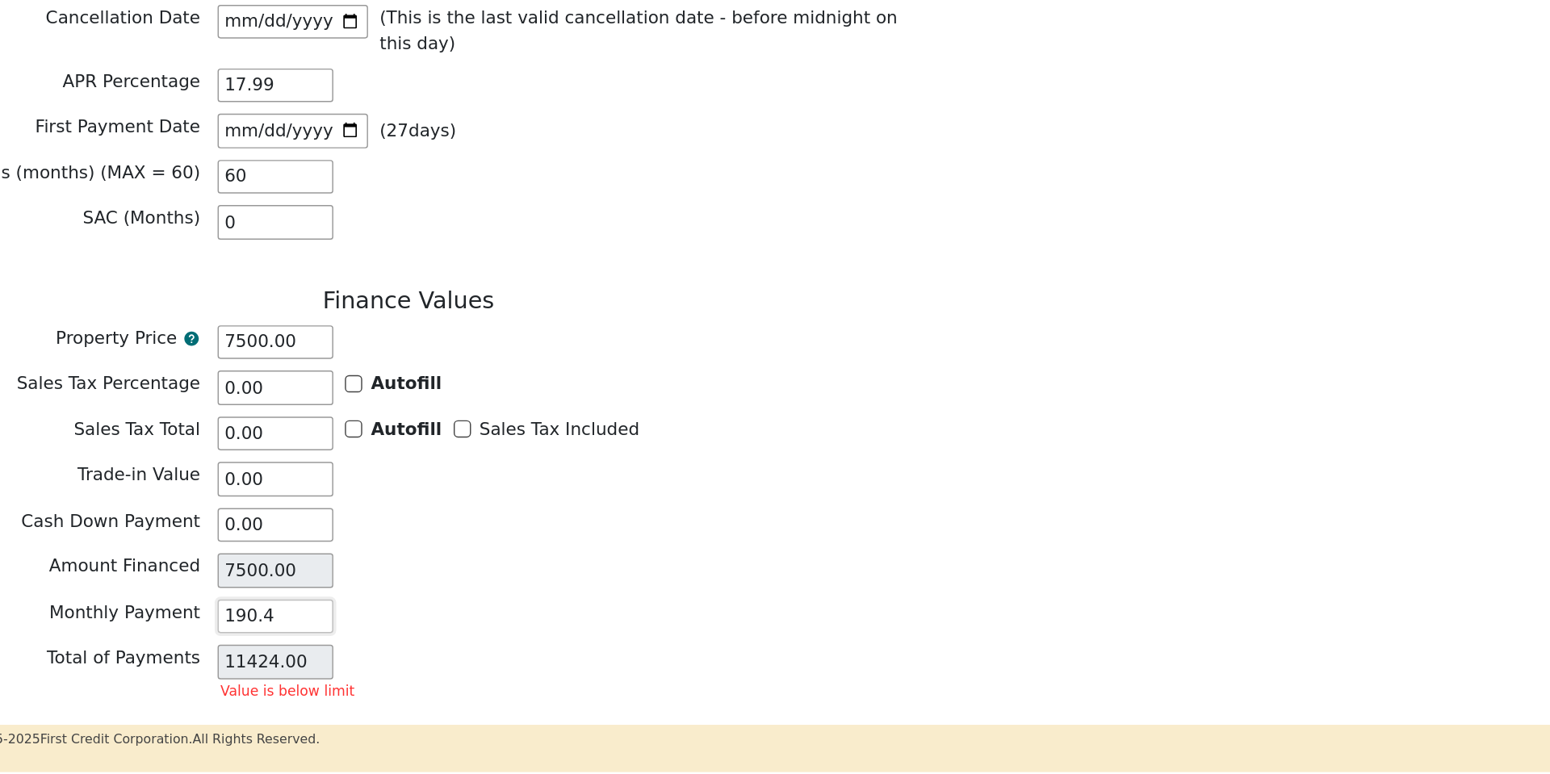
type input "190.41"
type input "11424.60"
type input "190.41"
click at [392, 684] on div "Total of Payments 11424.60" at bounding box center [371, 696] width 726 height 24
click at [140, 740] on button "Review & Begin Contract" at bounding box center [101, 758] width 186 height 37
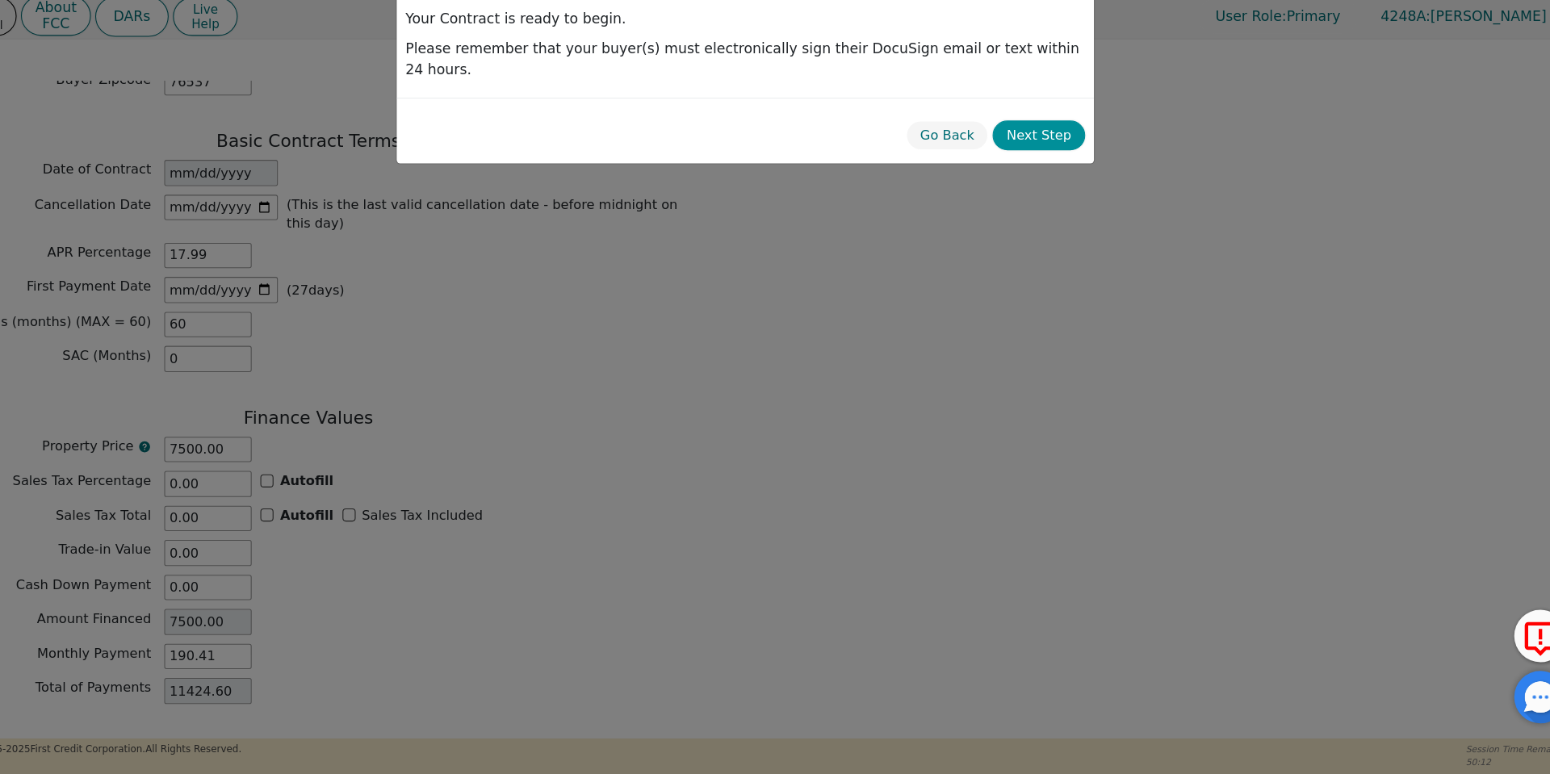
click at [1035, 169] on button "Next Step" at bounding box center [1046, 183] width 86 height 28
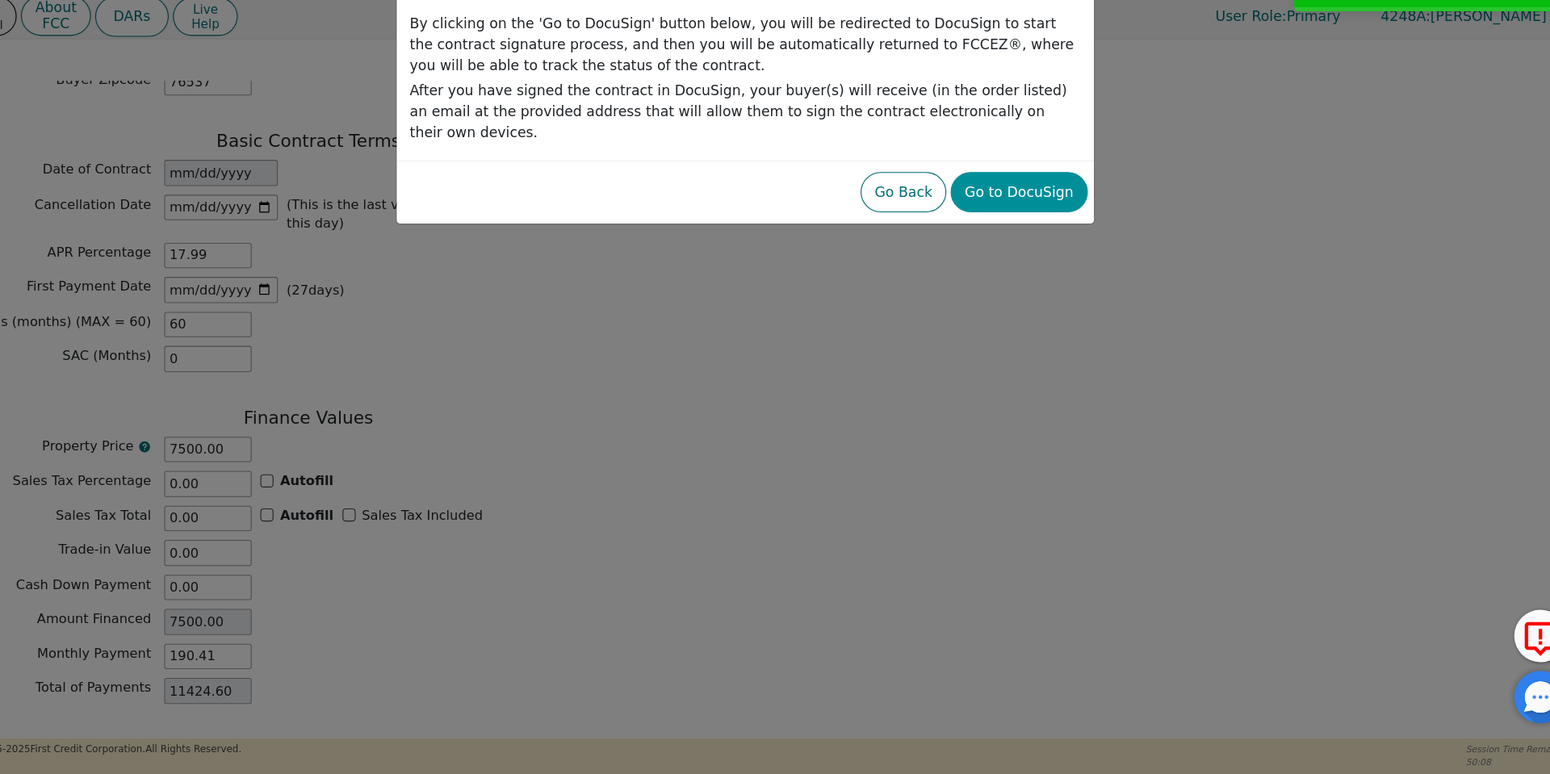
click at [1015, 216] on button "Go to DocuSign" at bounding box center [1028, 234] width 126 height 37
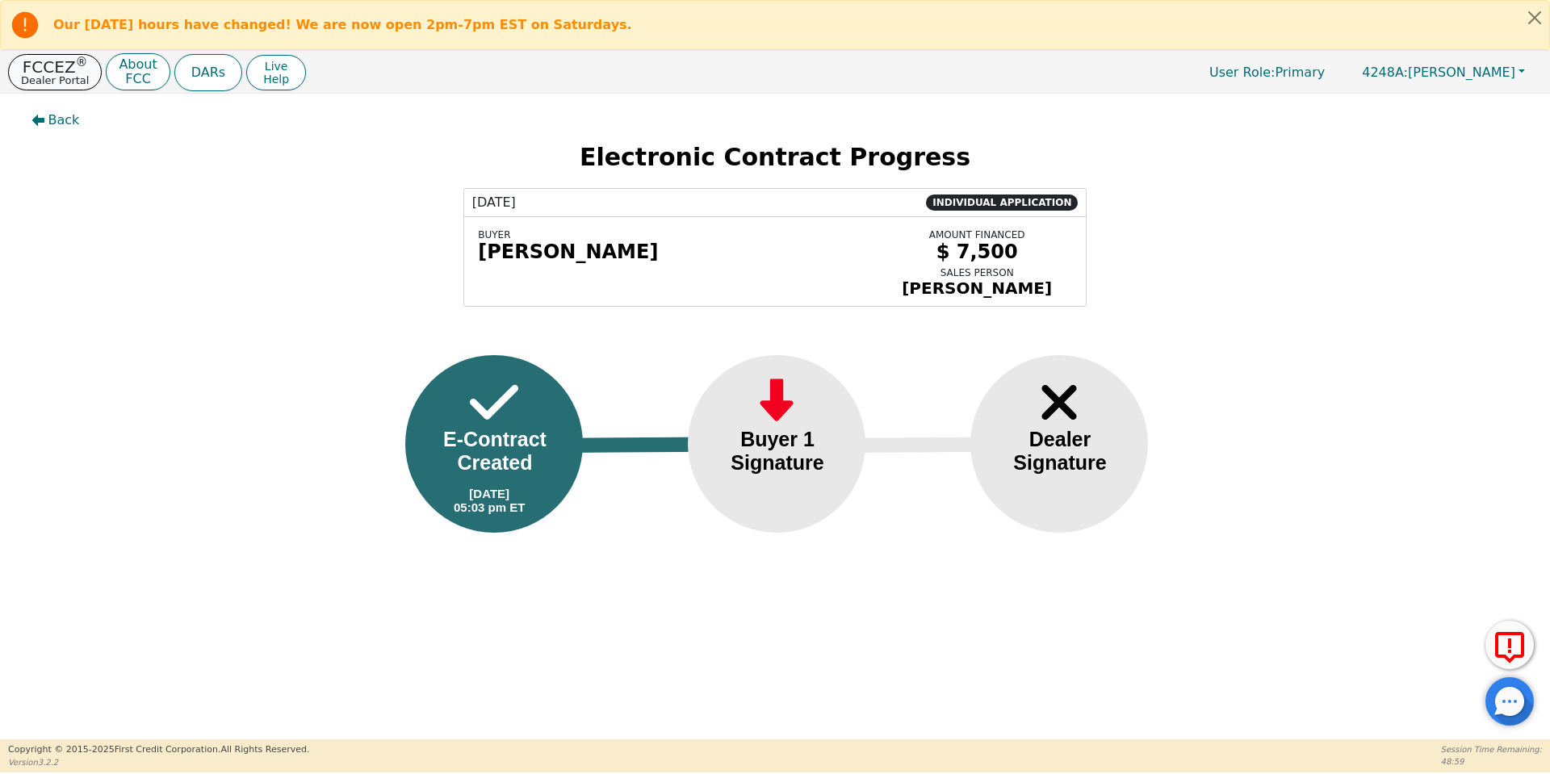
click at [73, 72] on p "FCCEZ ®" at bounding box center [55, 67] width 68 height 16
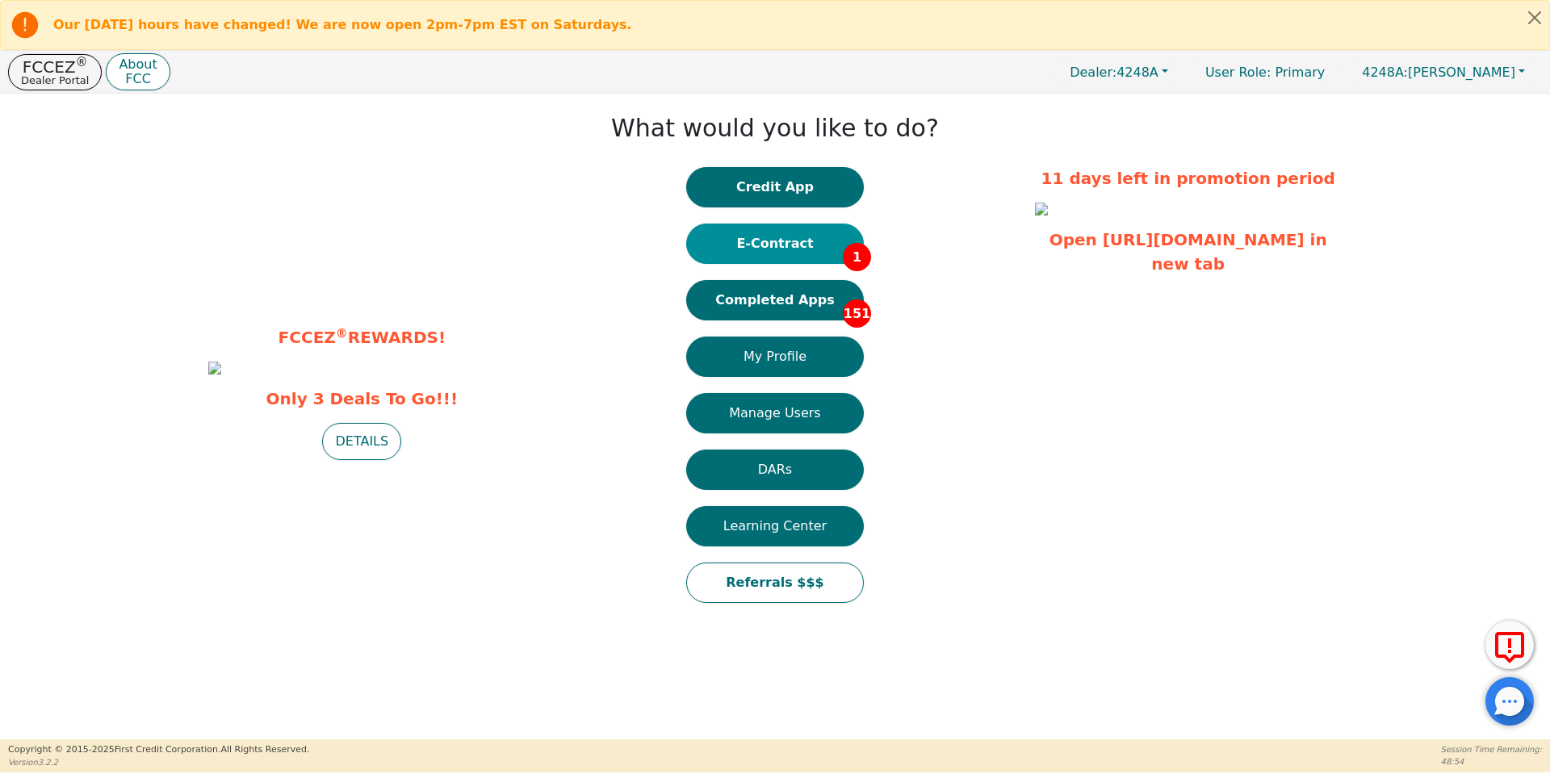
click at [803, 242] on button "E-Contract 1" at bounding box center [775, 244] width 178 height 40
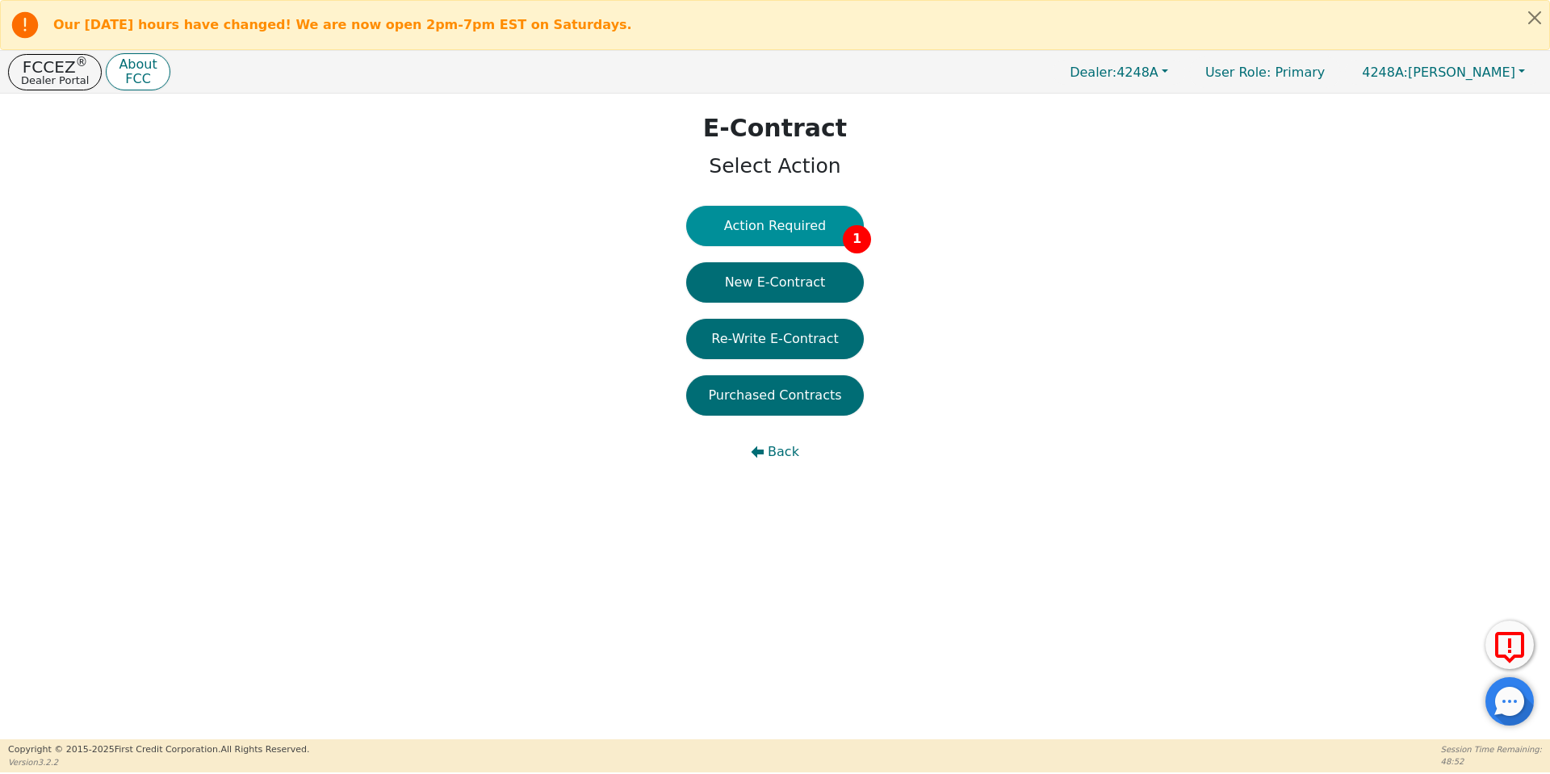
click at [807, 227] on button "Action Required 1" at bounding box center [775, 226] width 178 height 40
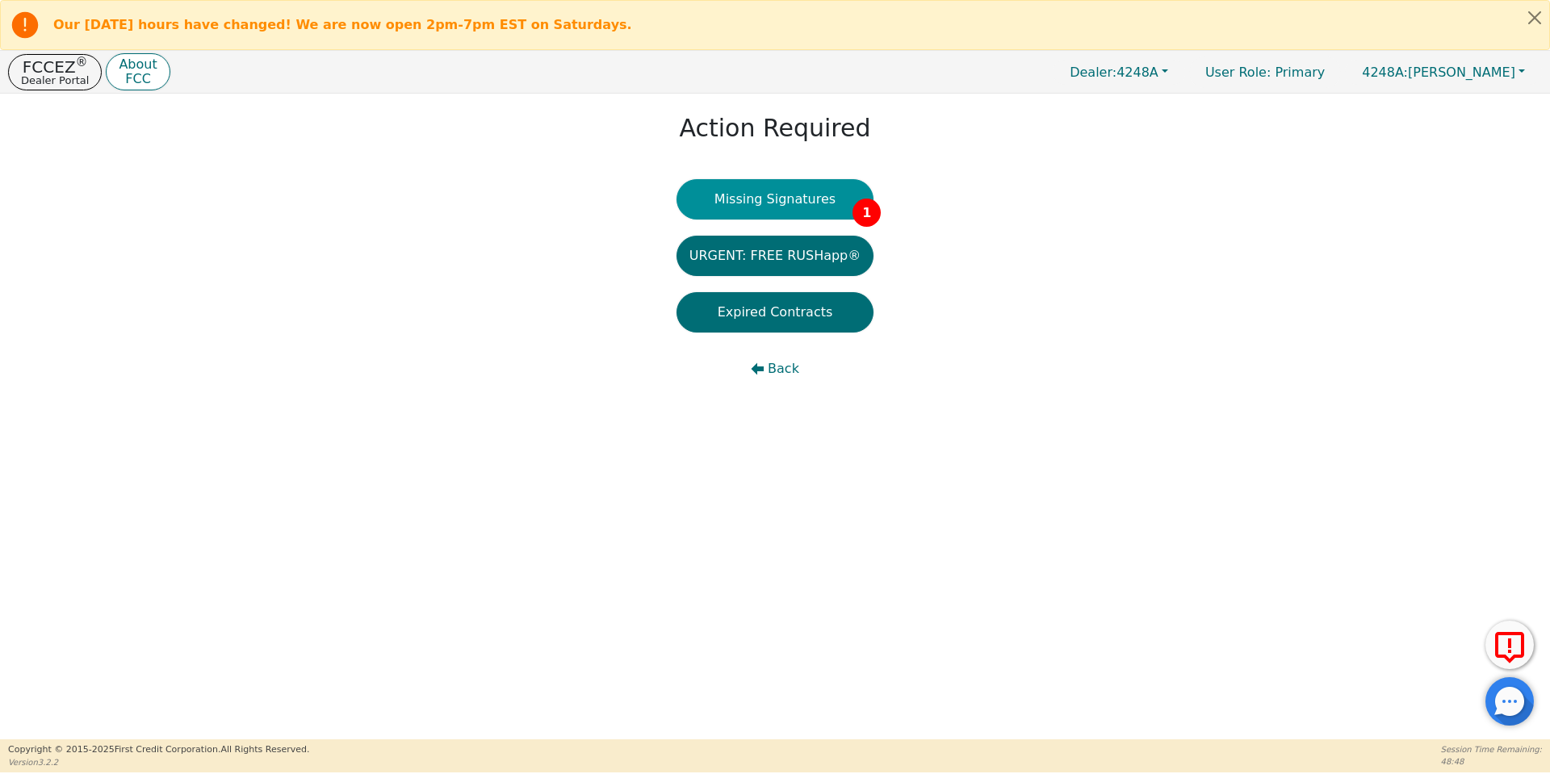
click at [798, 202] on button "Missing Signatures 1" at bounding box center [775, 199] width 198 height 40
click at [848, 409] on div "Action Required Missing Signatures 1 URGENT: FREE RUSHapp® Expired Contracts Ba…" at bounding box center [775, 254] width 1550 height 320
click at [555, 409] on div "Action Required Missing Signatures 1 URGENT: FREE RUSHapp® Expired Contracts Ba…" at bounding box center [775, 254] width 1550 height 320
drag, startPoint x: 555, startPoint y: 409, endPoint x: 544, endPoint y: 411, distance: 10.6
click at [544, 411] on div "Action Required Missing Signatures 1 URGENT: FREE RUSHapp® Expired Contracts Ba…" at bounding box center [775, 254] width 1550 height 320
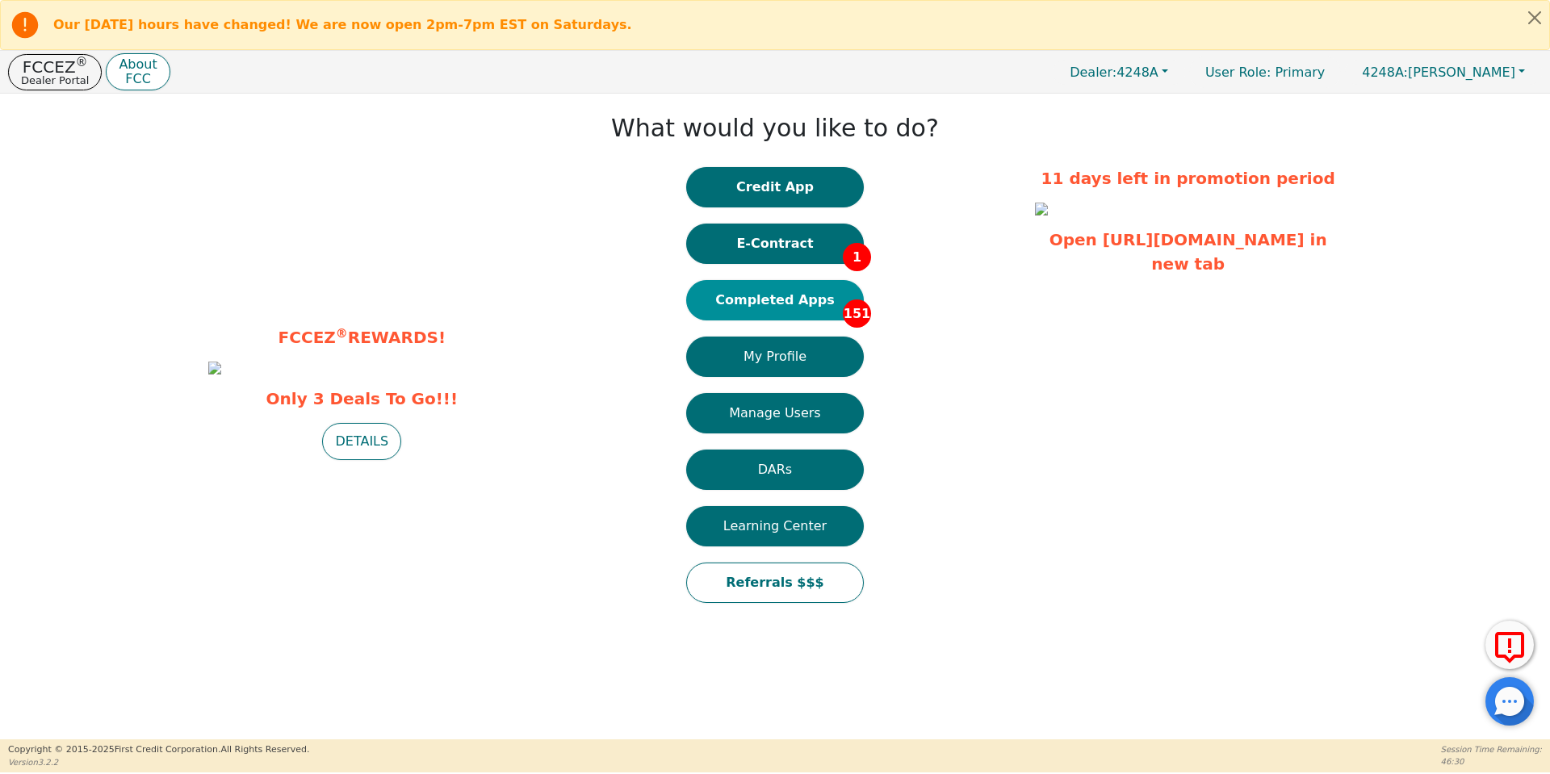
click at [750, 309] on button "Completed Apps 151" at bounding box center [775, 300] width 178 height 40
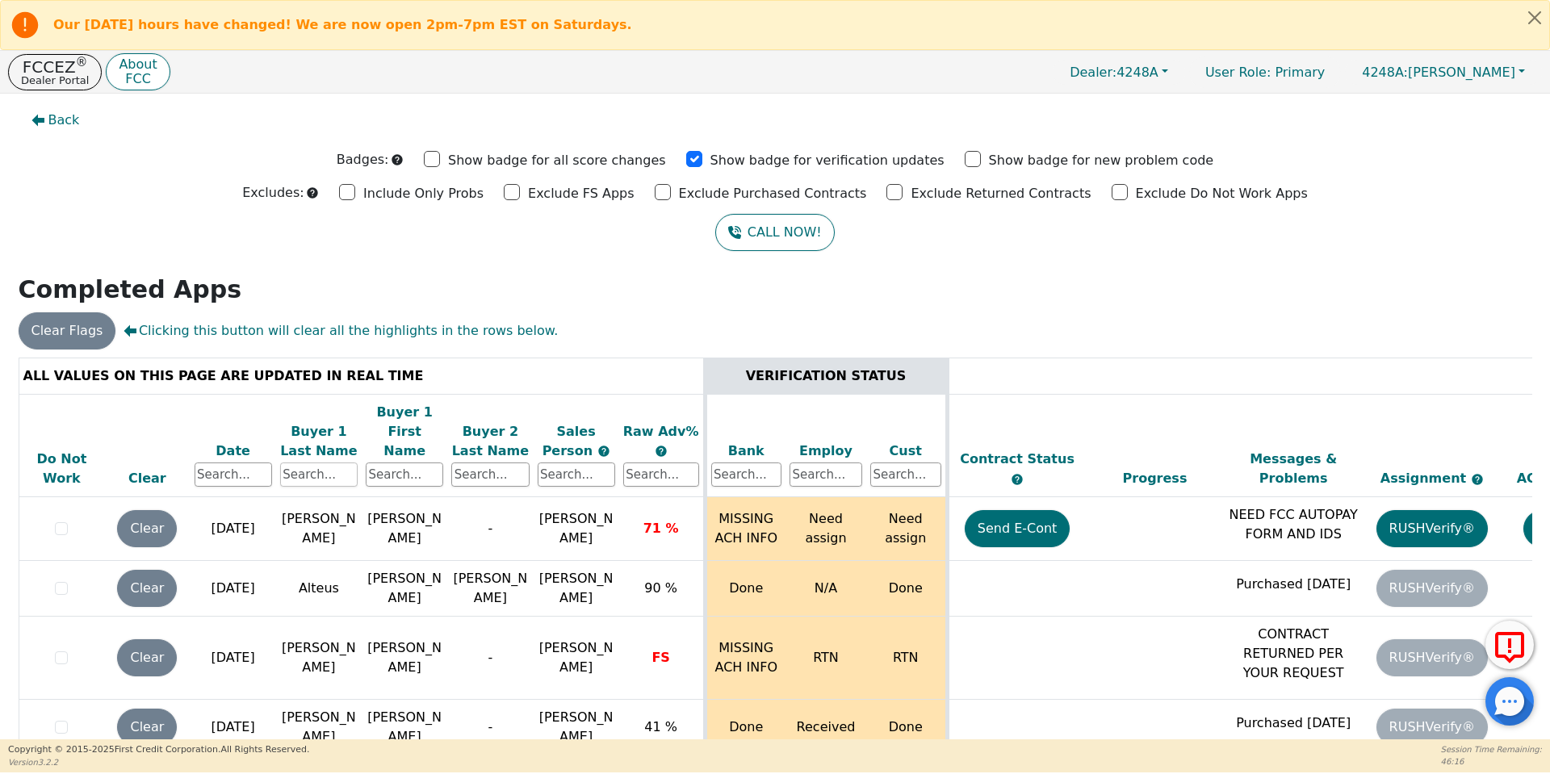
click at [297, 463] on input "text" at bounding box center [318, 475] width 77 height 24
type input "martinez"
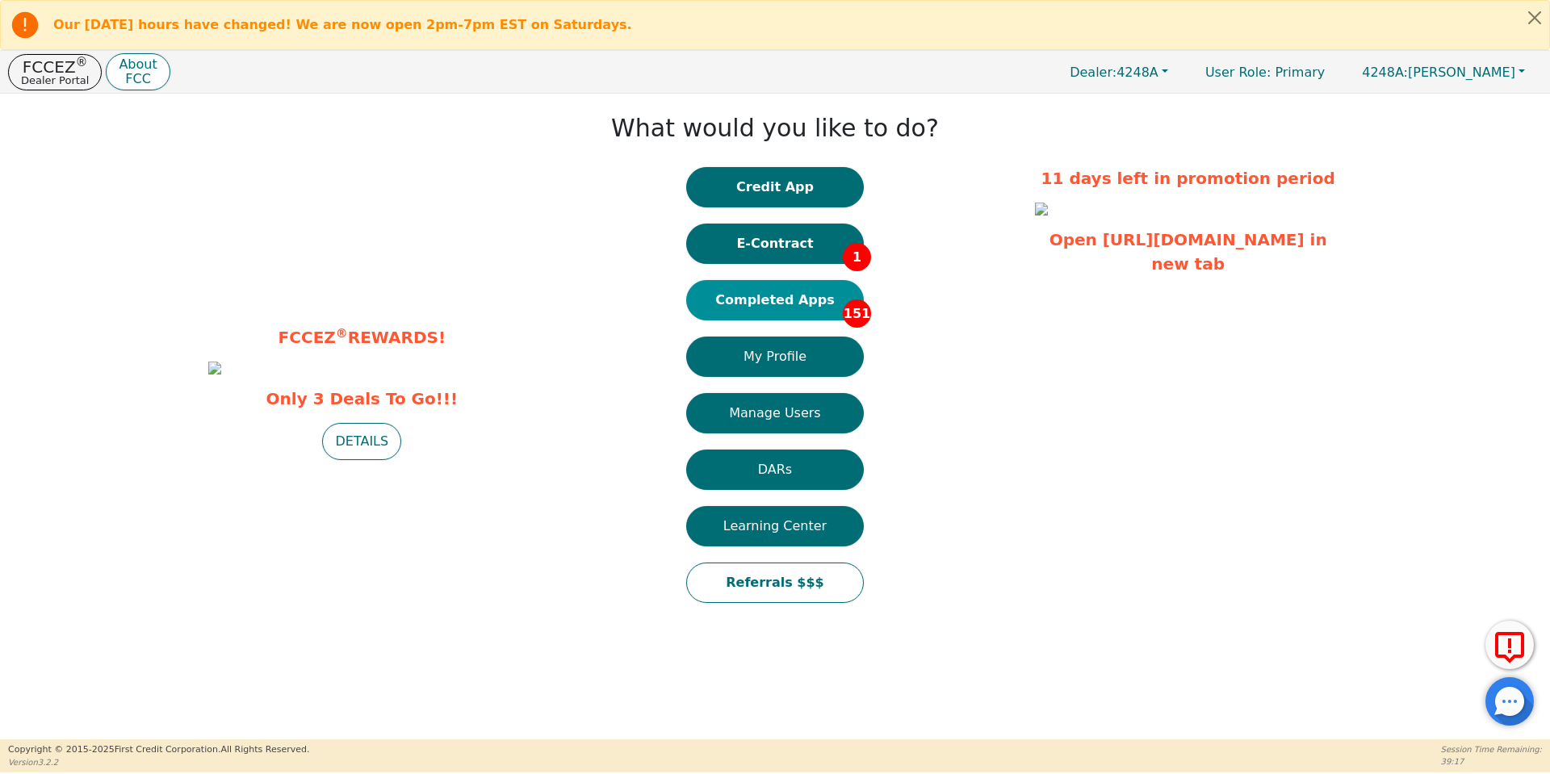
click at [779, 294] on button "Completed Apps 151" at bounding box center [775, 300] width 178 height 40
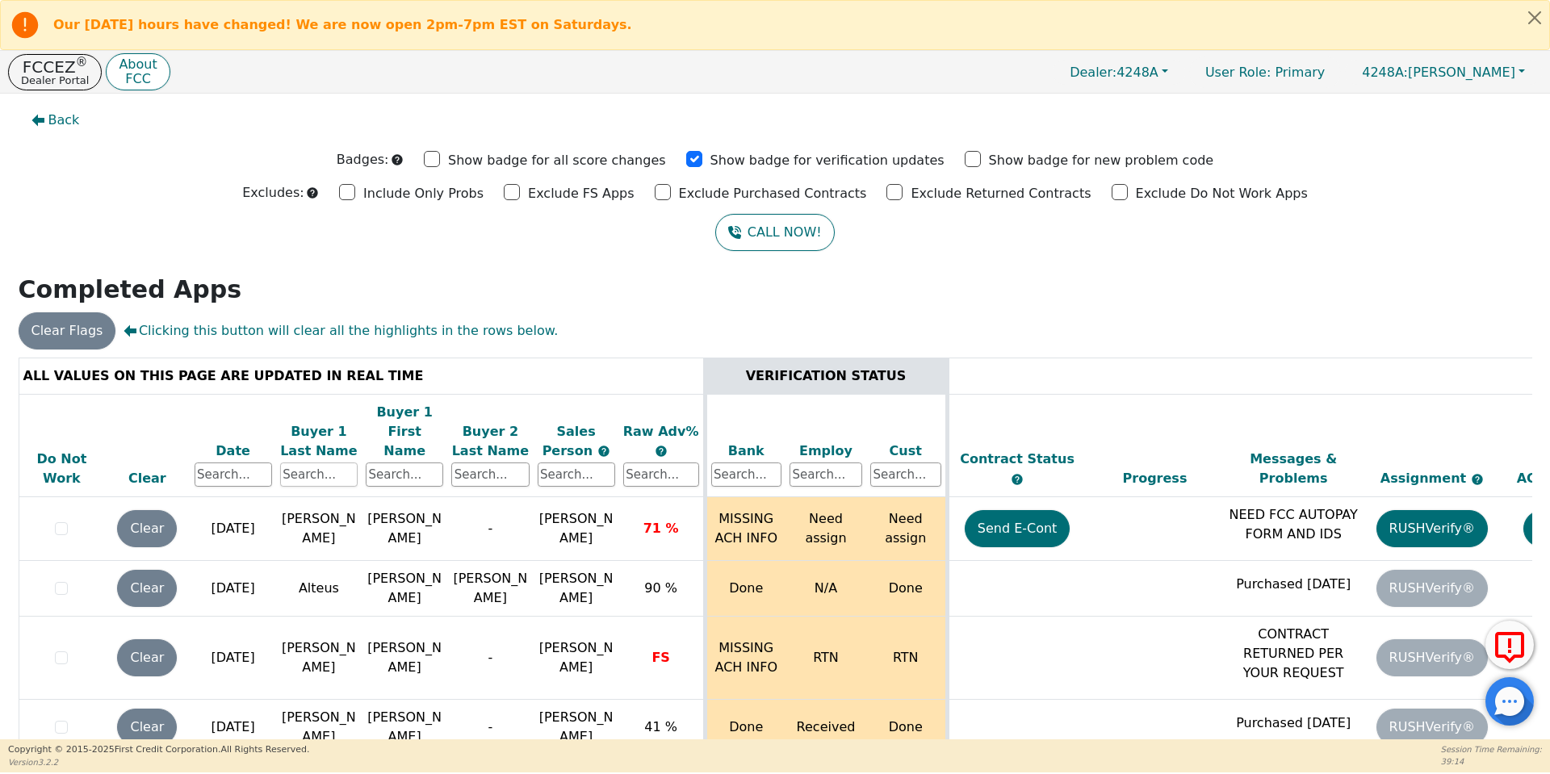
click at [329, 463] on input "text" at bounding box center [318, 475] width 77 height 24
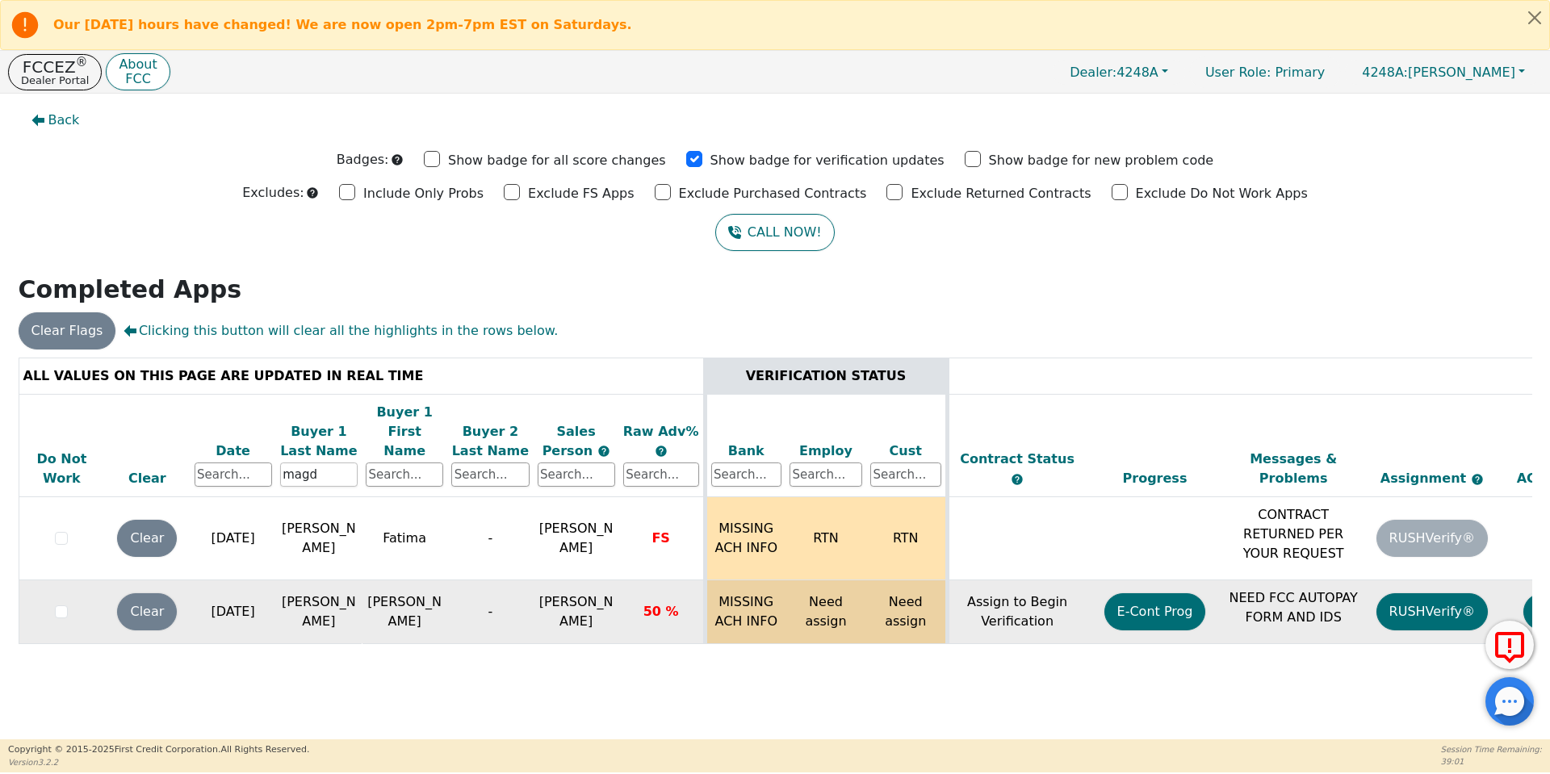
scroll to position [0, 247]
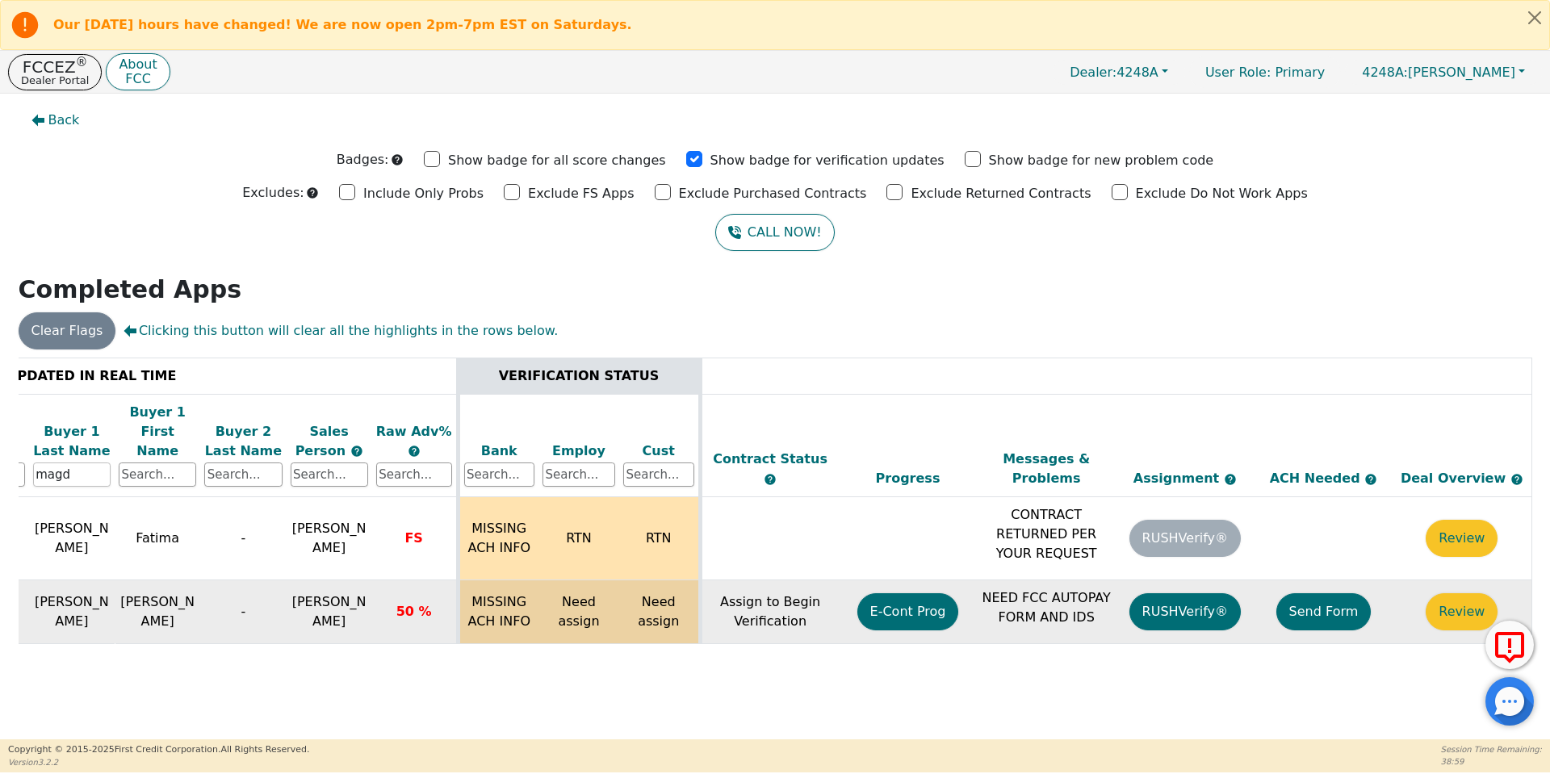
type input "magd"
click at [1316, 605] on button "Send Form" at bounding box center [1323, 611] width 95 height 37
click at [25, 110] on button "Back" at bounding box center [56, 120] width 74 height 37
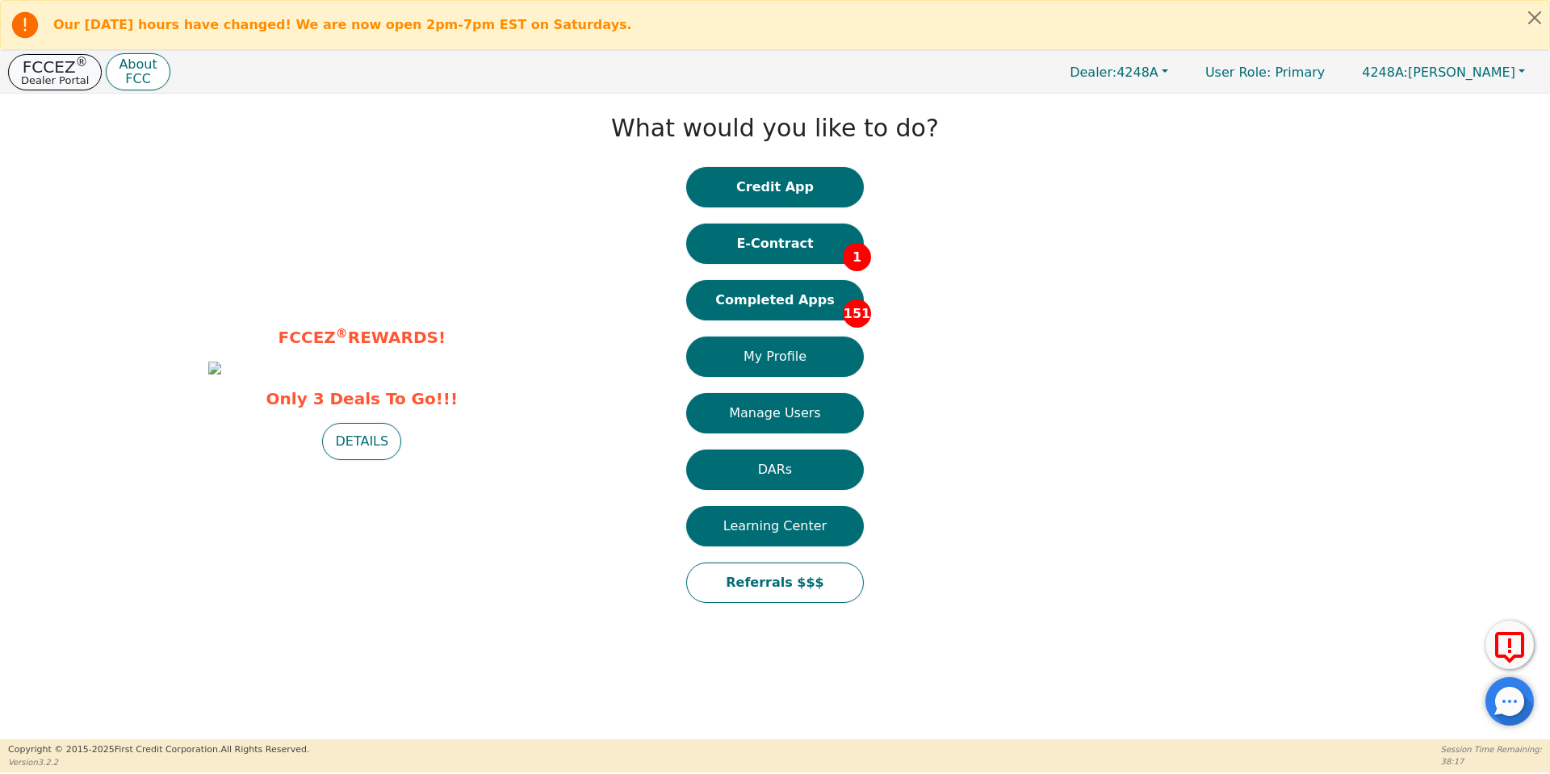
click at [51, 73] on p "FCCEZ ®" at bounding box center [55, 67] width 68 height 16
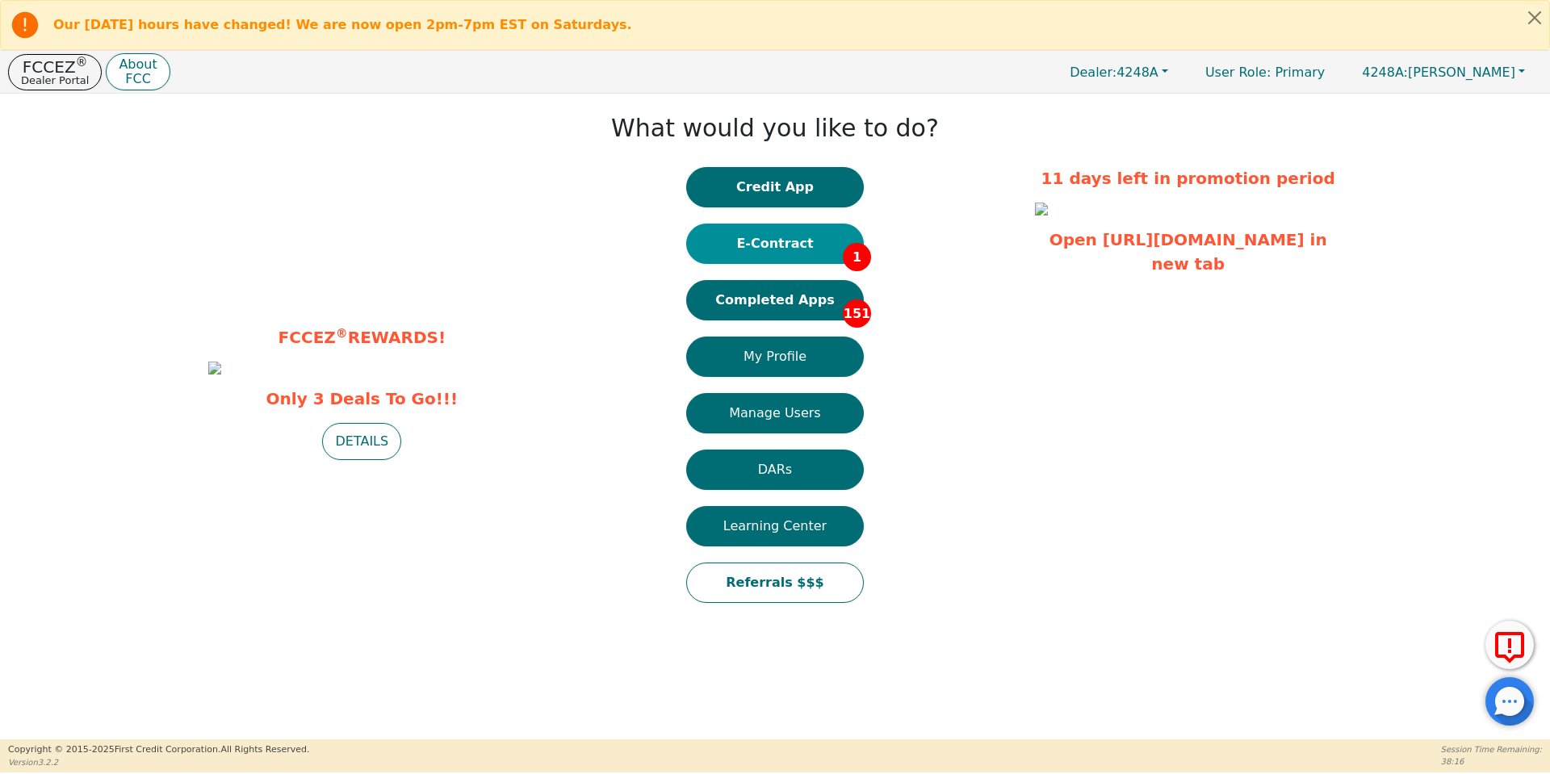
click at [788, 236] on button "E-Contract 1" at bounding box center [775, 244] width 178 height 40
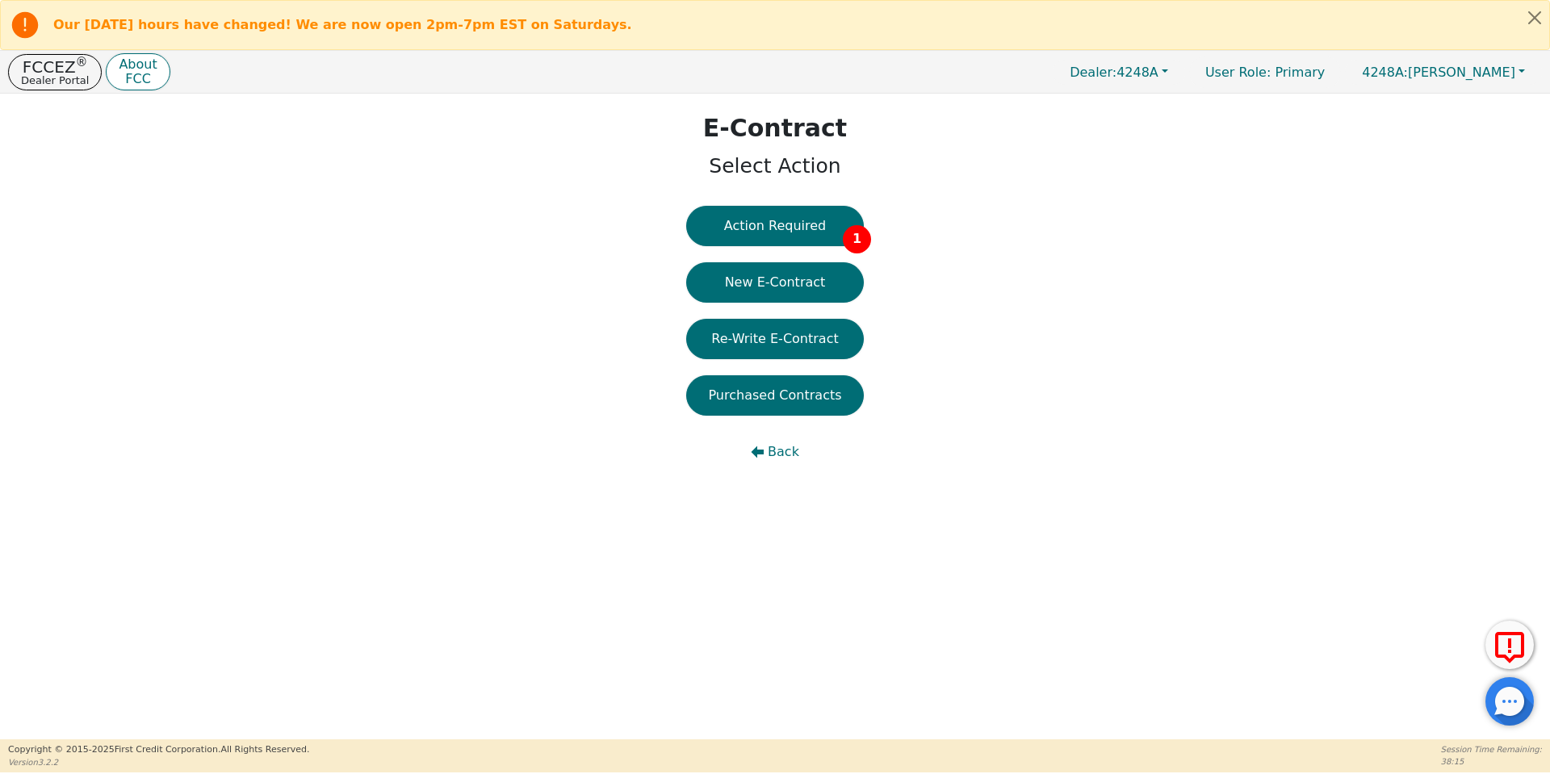
click at [788, 236] on button "Action Required 1" at bounding box center [775, 226] width 178 height 40
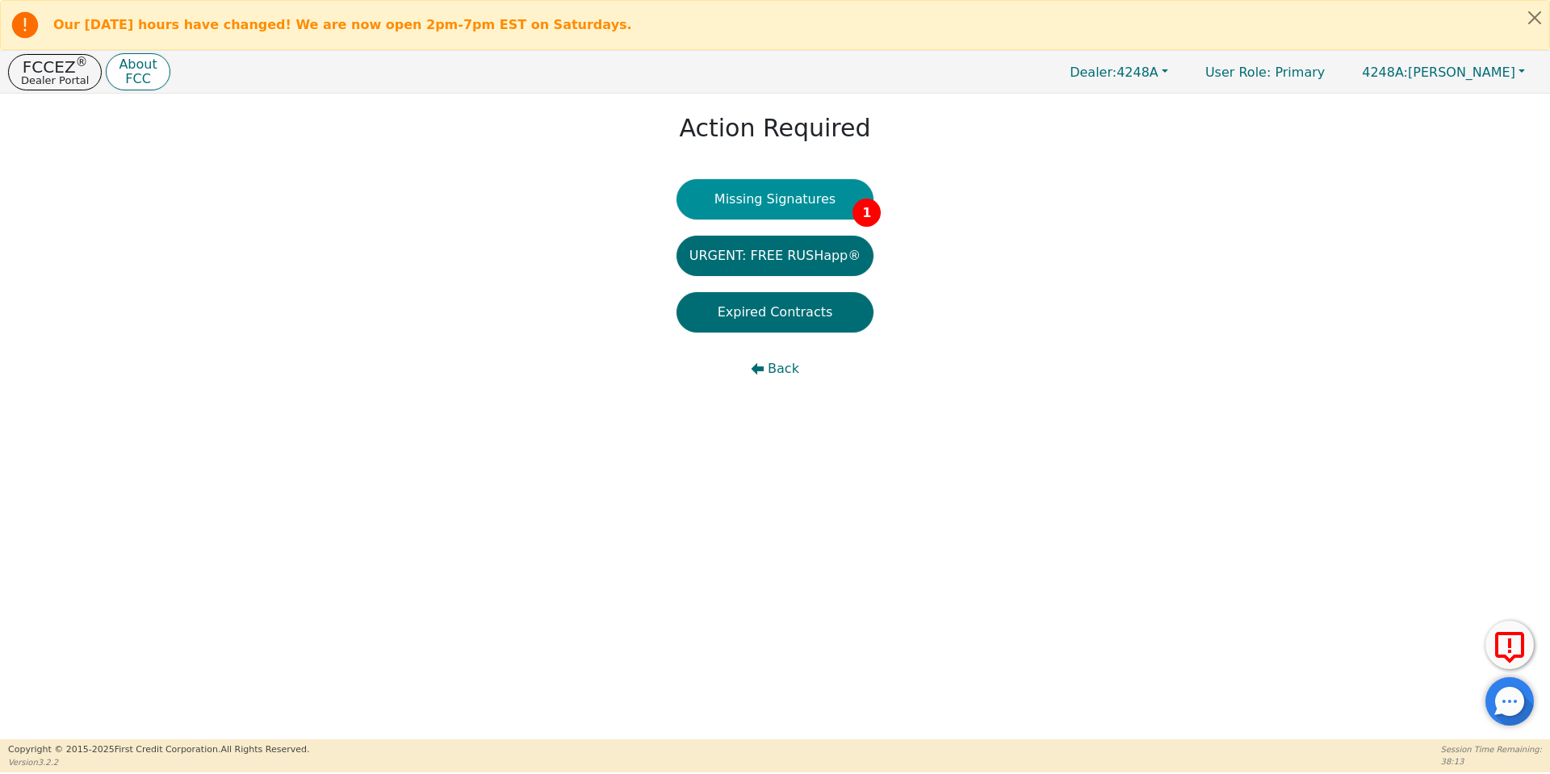
click at [772, 216] on button "Missing Signatures 1" at bounding box center [775, 199] width 198 height 40
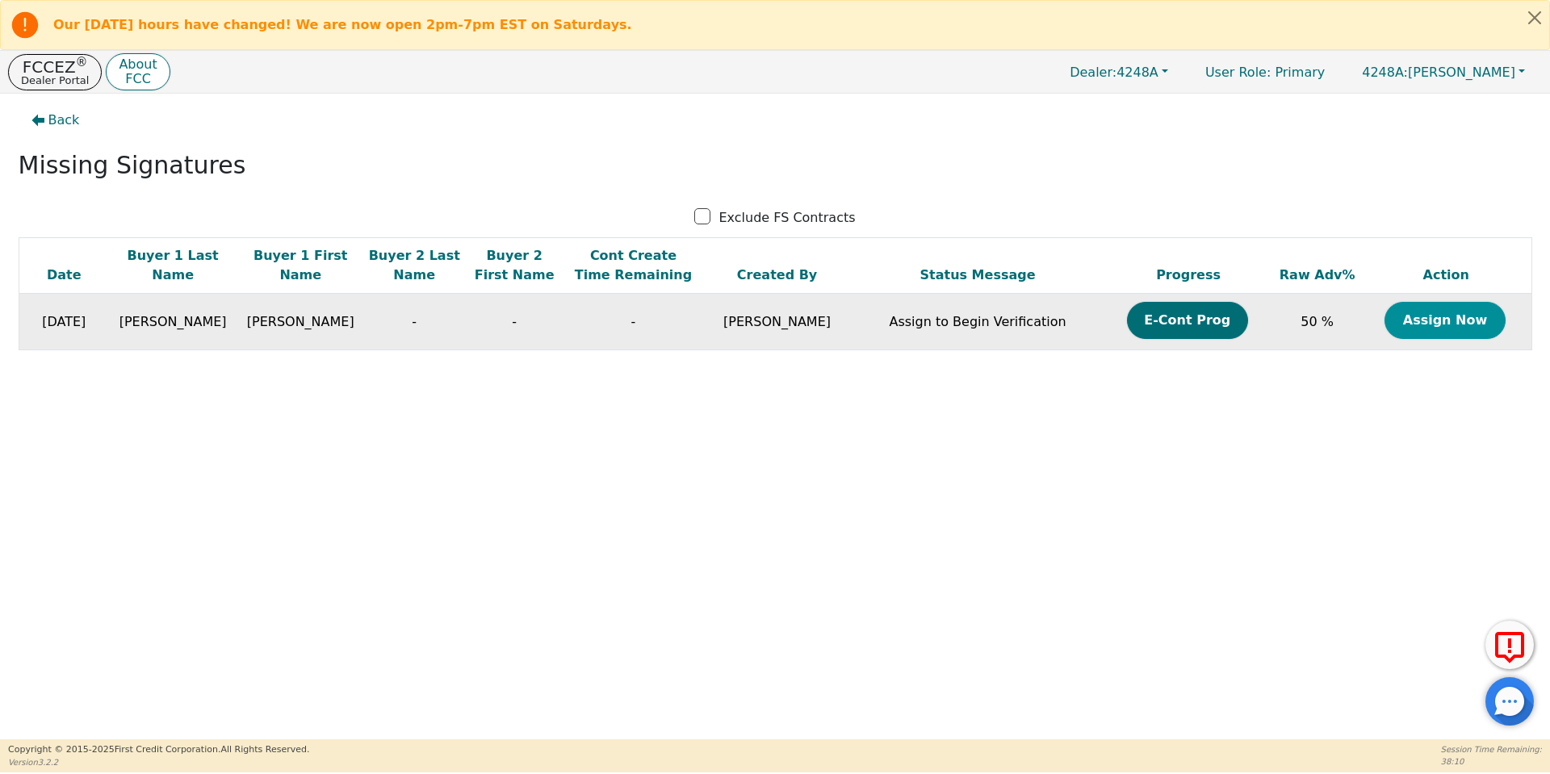
click at [1434, 313] on button "Assign Now" at bounding box center [1444, 320] width 121 height 37
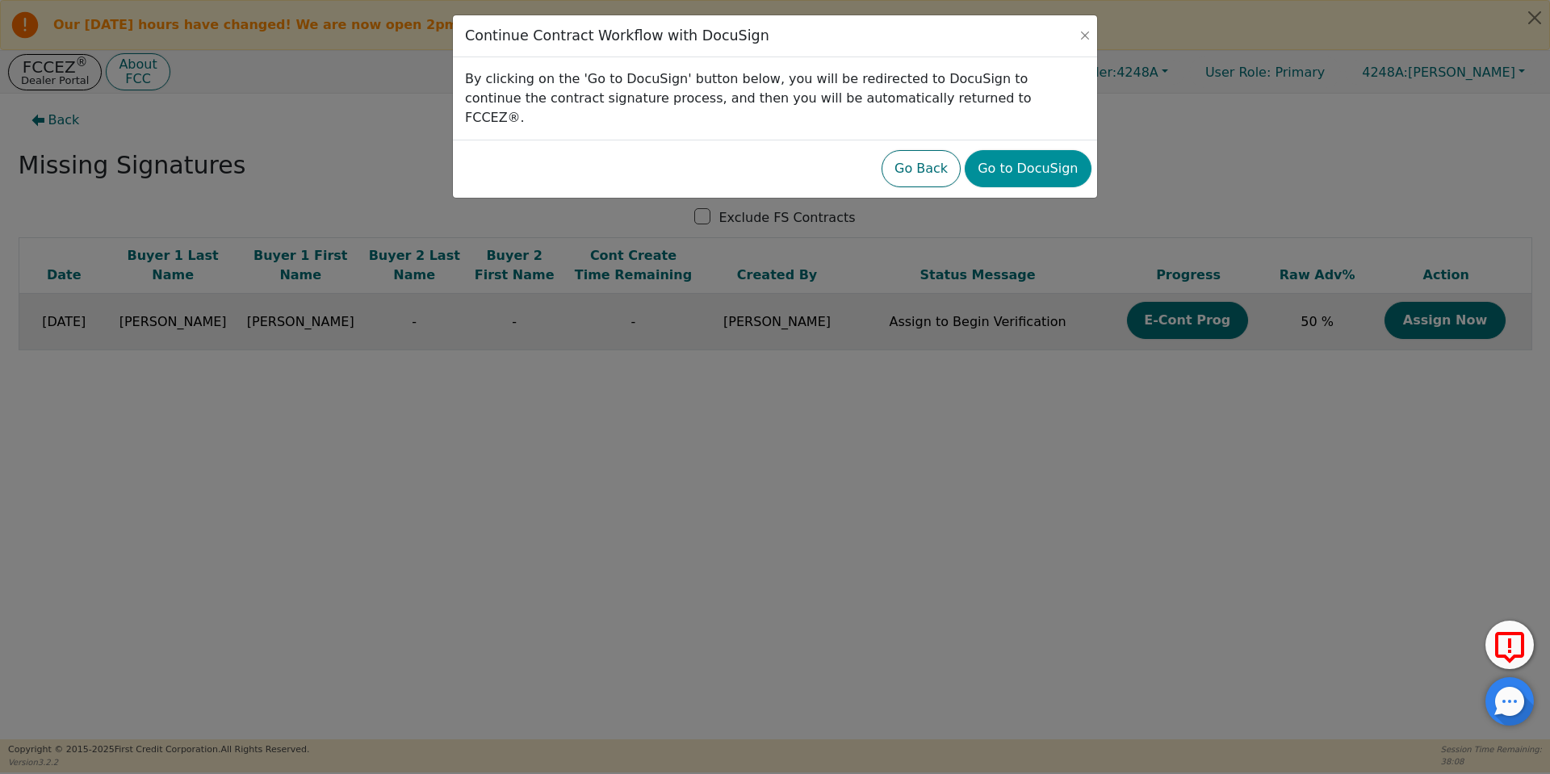
click at [1020, 150] on button "Go to DocuSign" at bounding box center [1028, 168] width 126 height 37
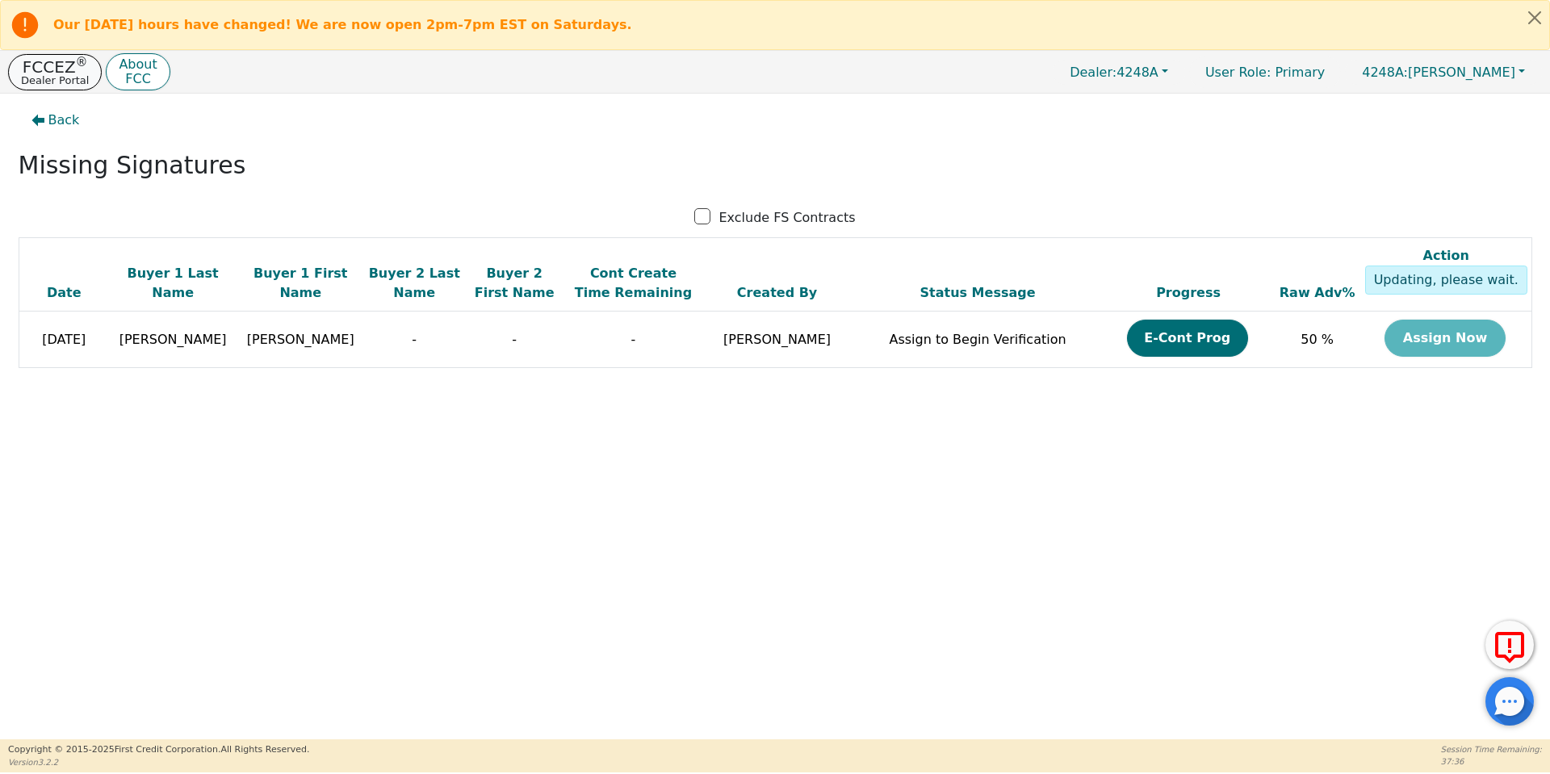
click at [77, 82] on p "Dealer Portal" at bounding box center [55, 80] width 68 height 10
